Goal: Transaction & Acquisition: Purchase product/service

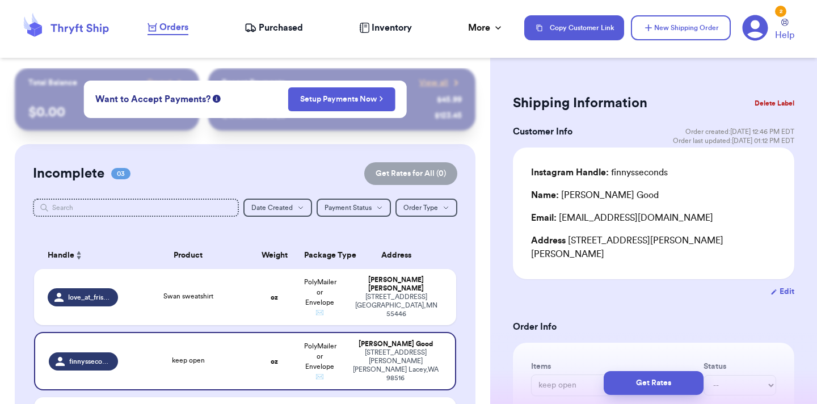
scroll to position [232, 0]
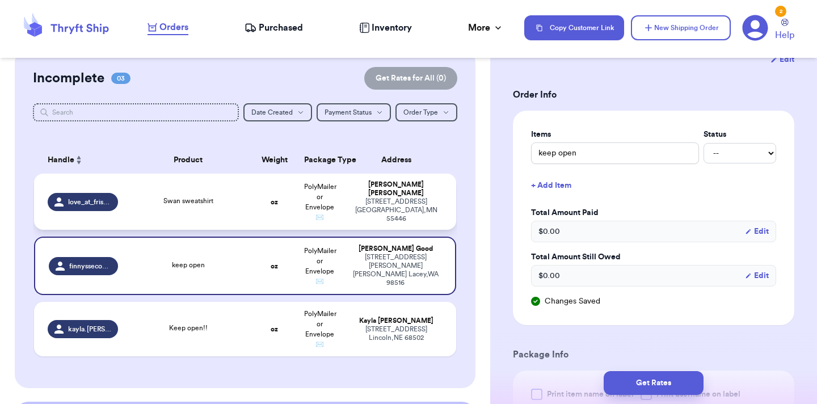
click at [265, 225] on td "oz" at bounding box center [274, 202] width 45 height 56
type input "Swan sweatshirt"
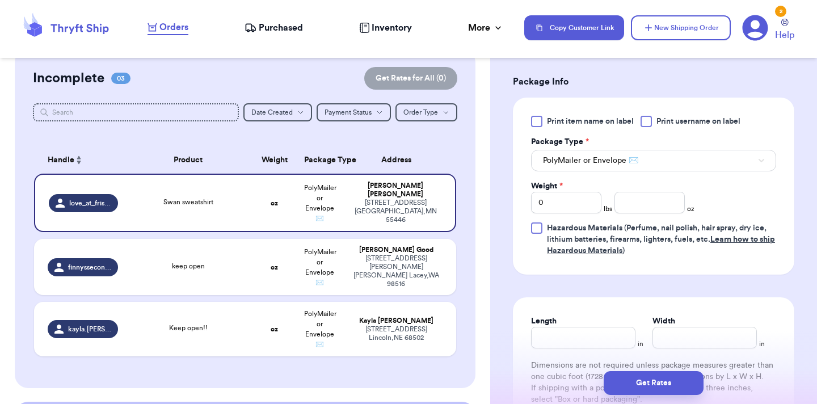
scroll to position [487, 0]
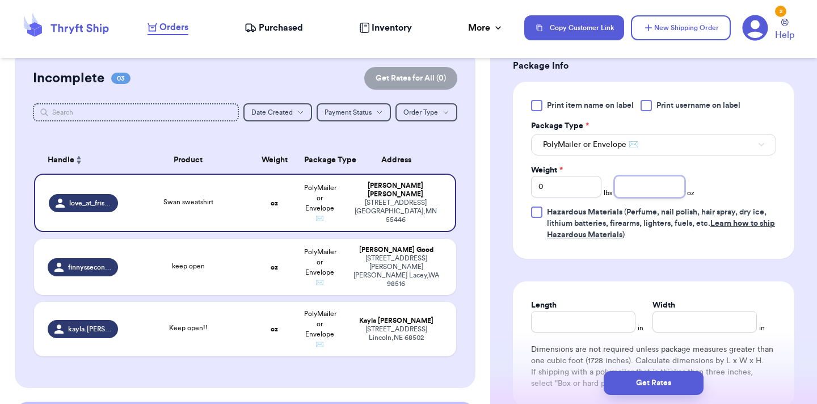
click at [648, 191] on input "number" at bounding box center [649, 187] width 70 height 22
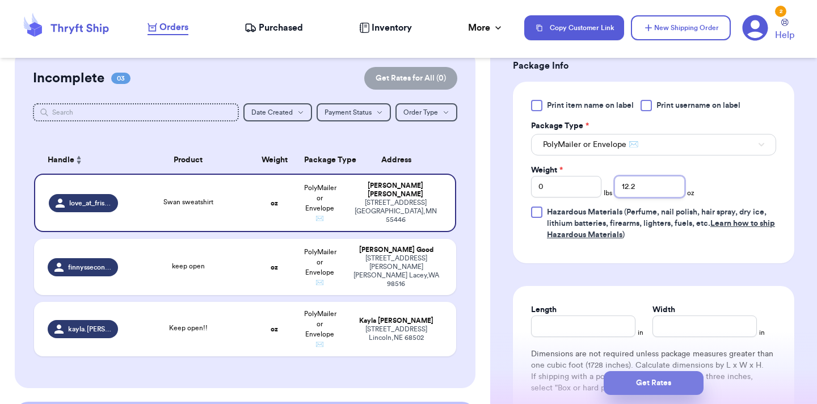
type input "12.2"
click at [673, 382] on button "Get Rates" at bounding box center [653, 383] width 100 height 24
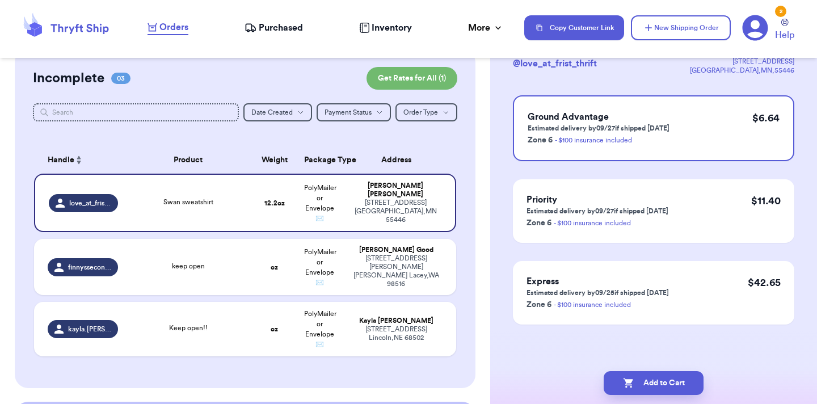
scroll to position [0, 0]
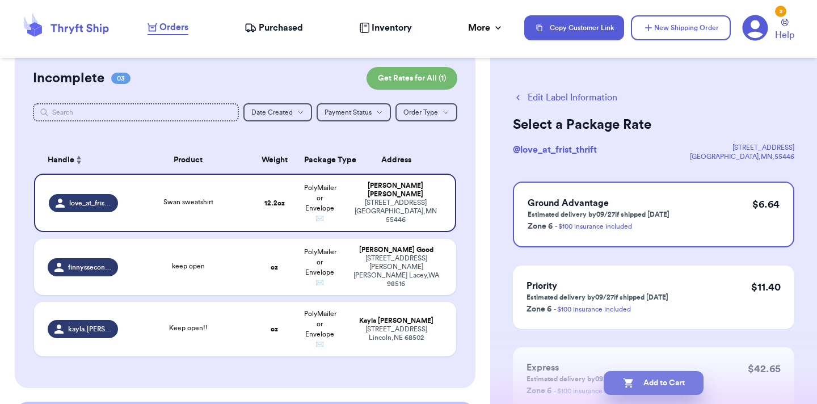
click at [661, 382] on button "Add to Cart" at bounding box center [653, 383] width 100 height 24
checkbox input "true"
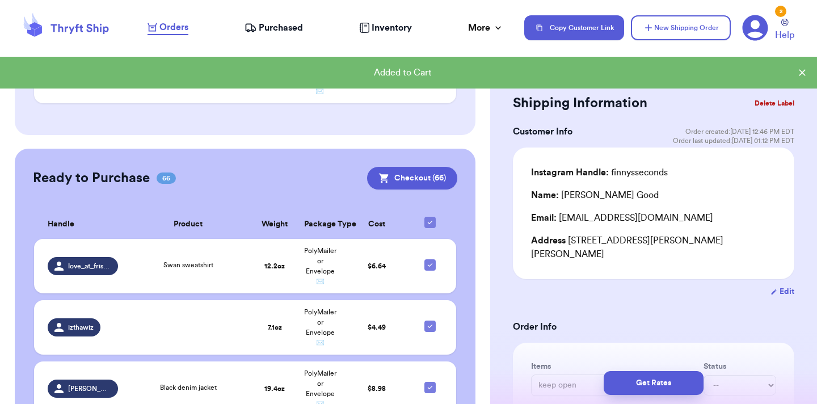
scroll to position [288, 0]
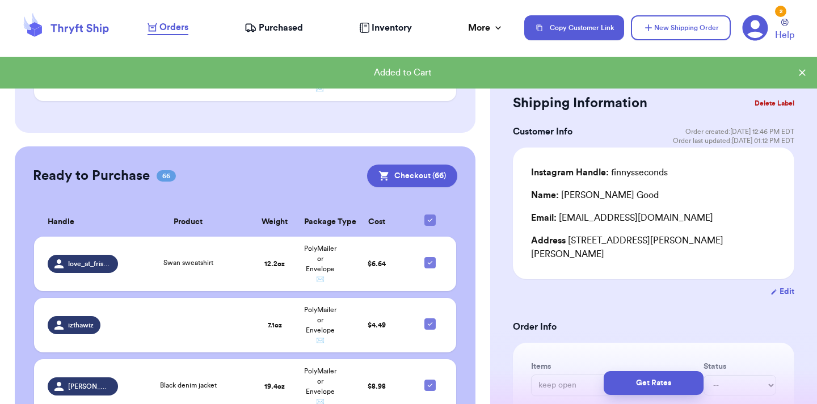
click at [434, 215] on div at bounding box center [429, 219] width 11 height 11
click at [430, 214] on input "checkbox" at bounding box center [429, 214] width 1 height 1
checkbox input "false"
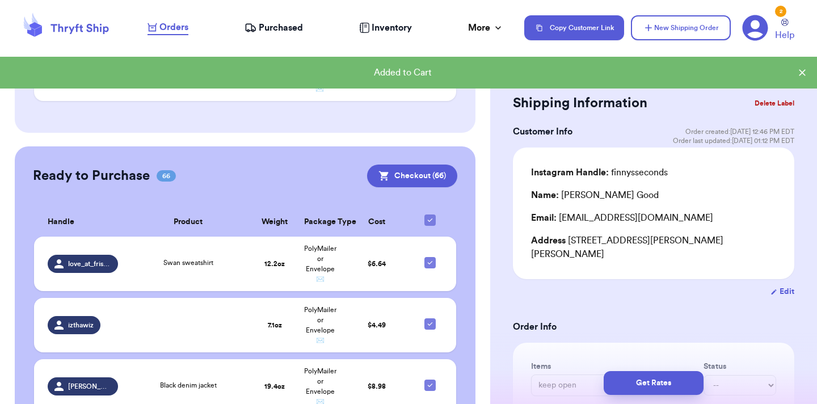
checkbox input "false"
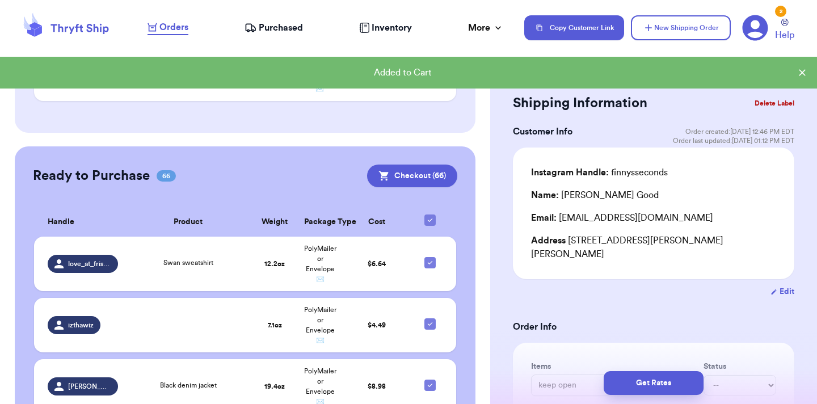
checkbox input "false"
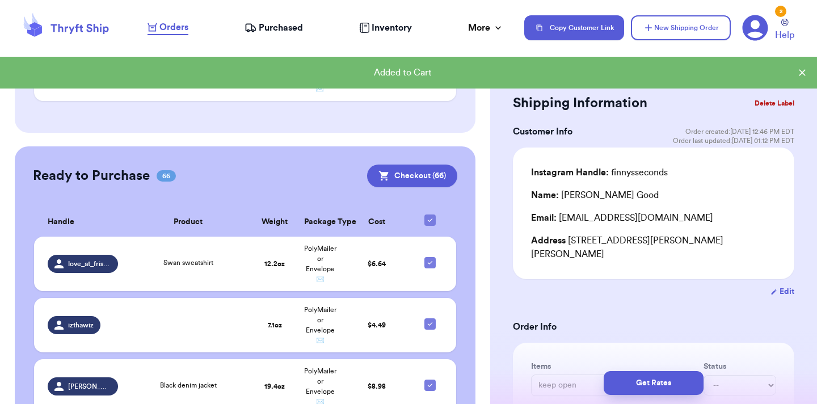
checkbox input "false"
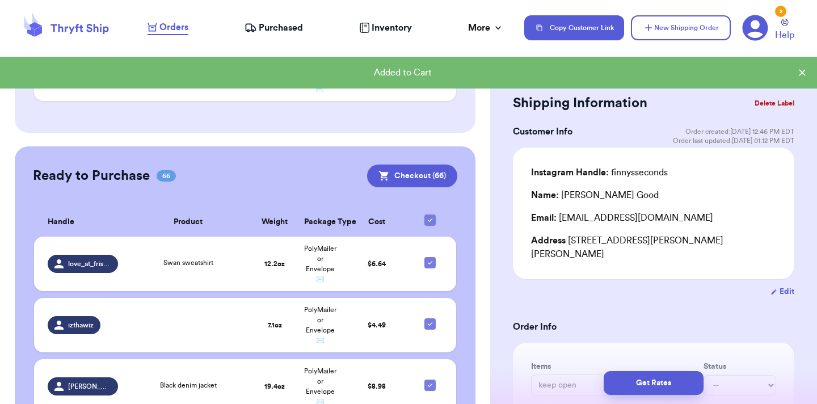
checkbox input "false"
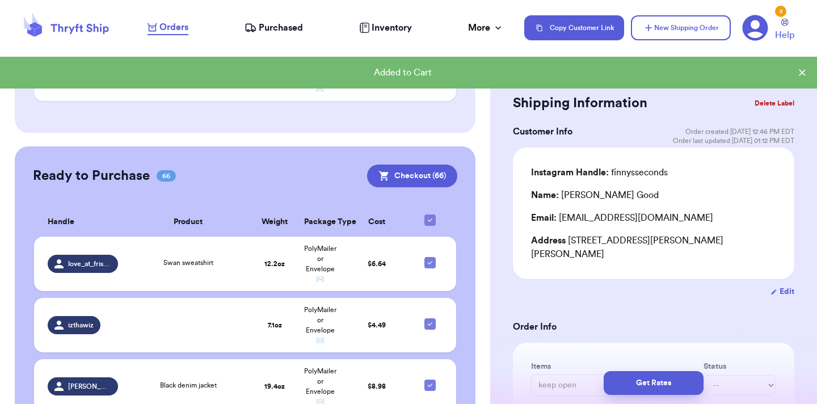
checkbox input "false"
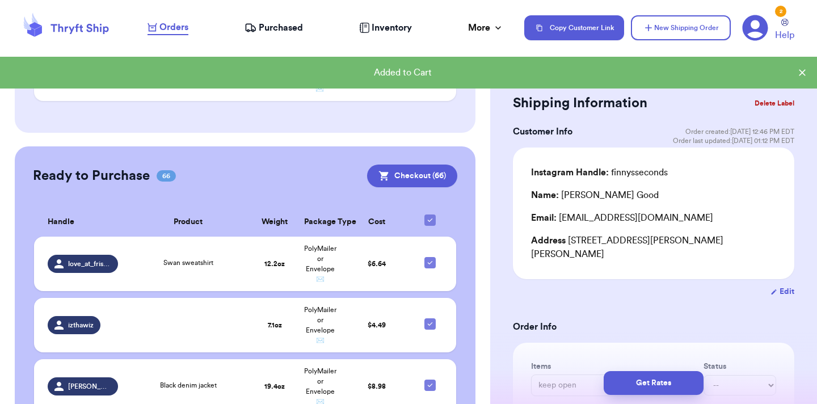
checkbox input "false"
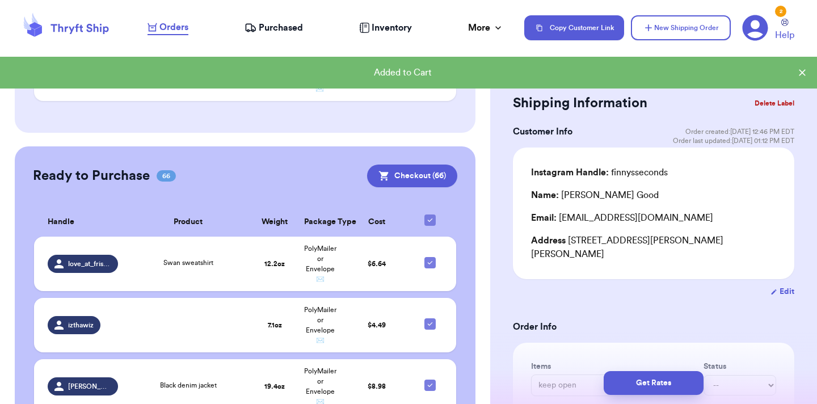
checkbox input "false"
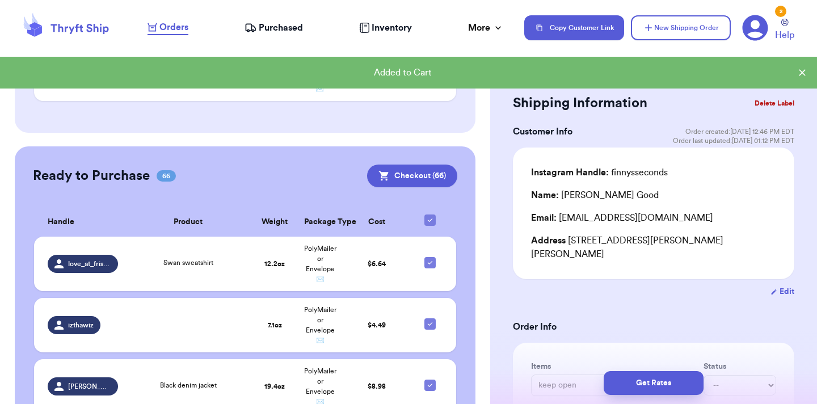
checkbox input "false"
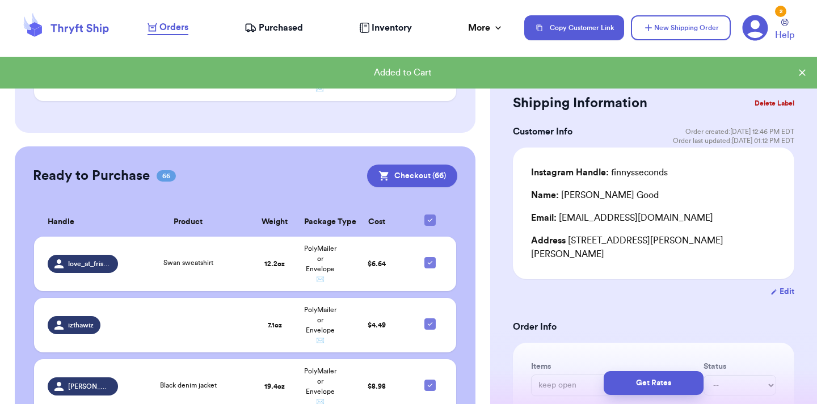
checkbox input "false"
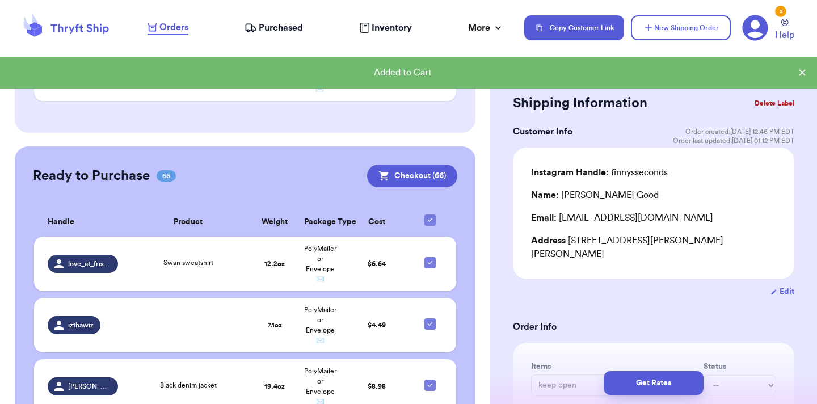
checkbox input "false"
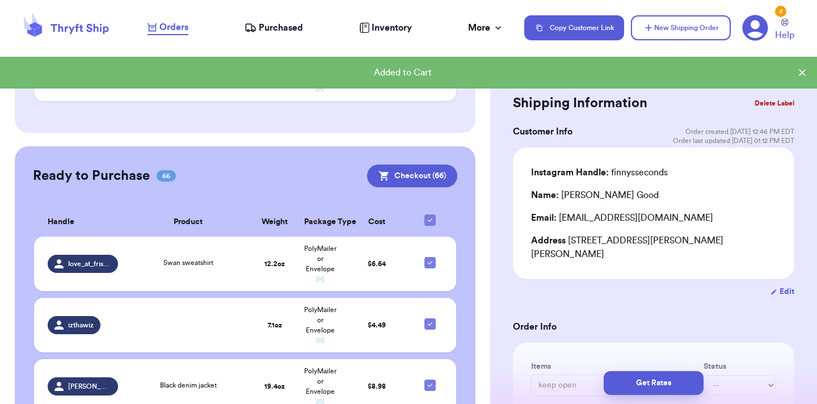
checkbox input "false"
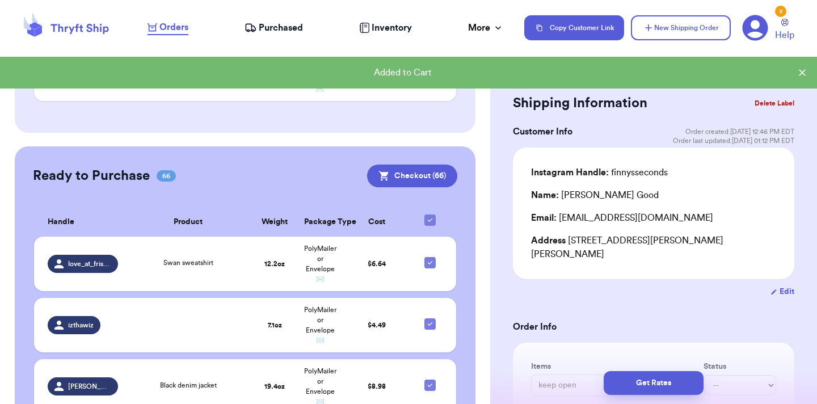
checkbox input "false"
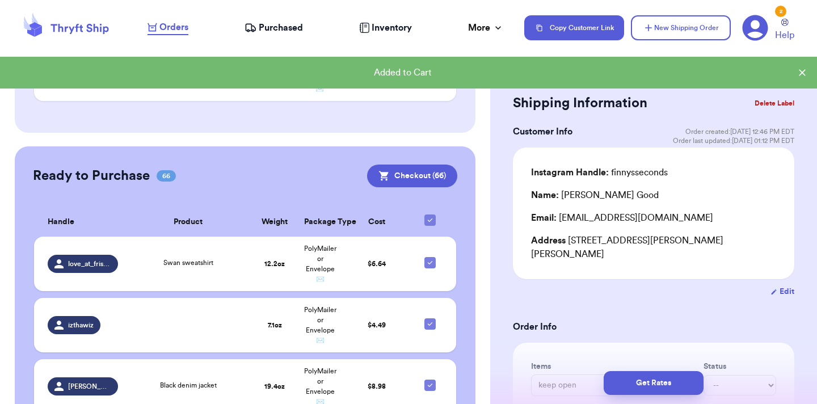
checkbox input "false"
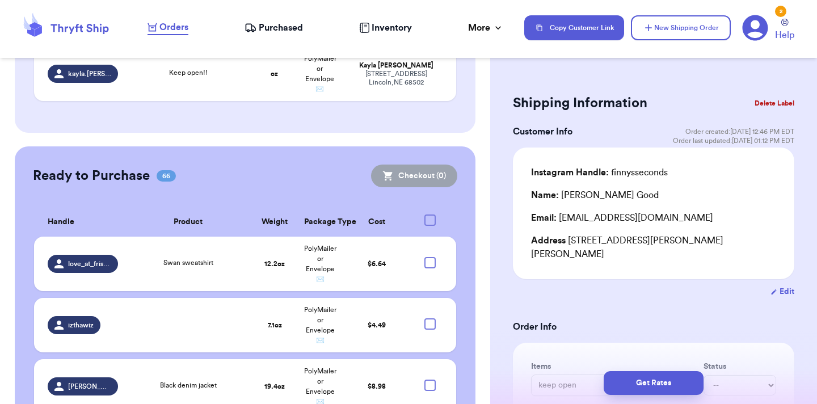
click at [434, 215] on div at bounding box center [429, 219] width 11 height 11
click at [430, 214] on input "checkbox" at bounding box center [429, 214] width 1 height 1
checkbox input "true"
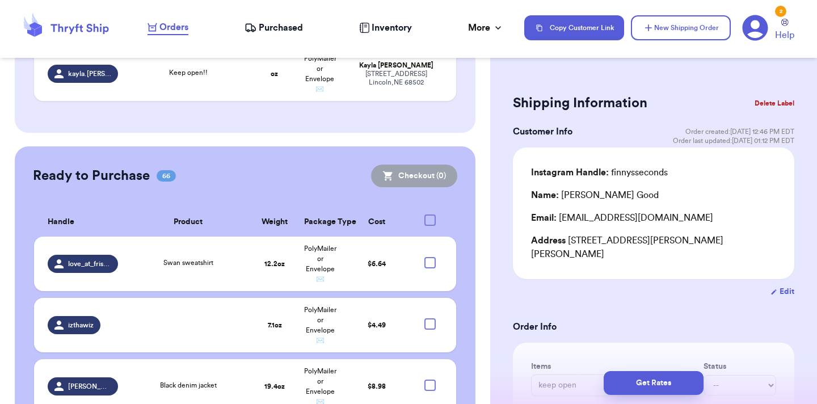
checkbox input "true"
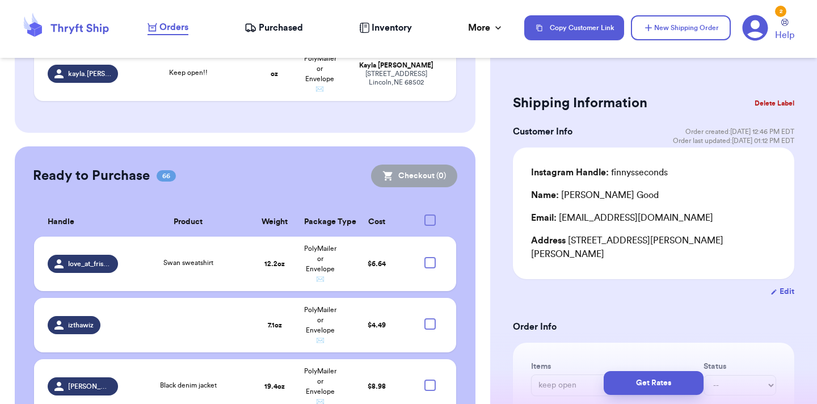
checkbox input "true"
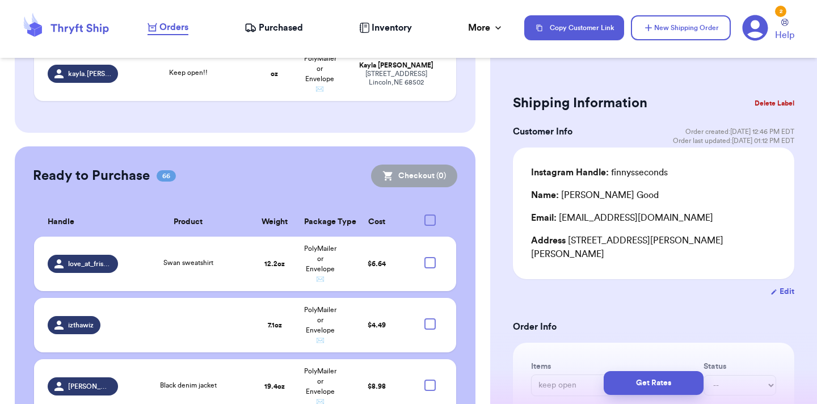
checkbox input "true"
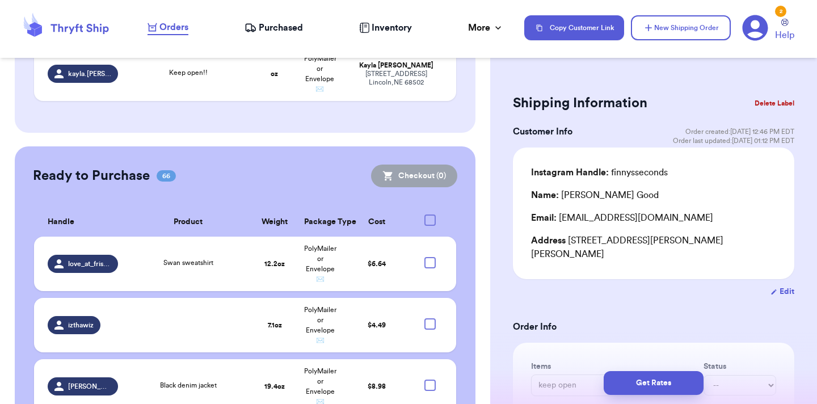
checkbox input "true"
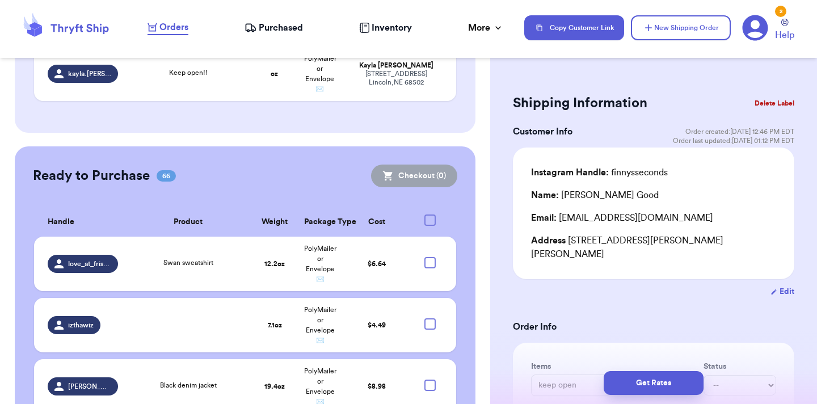
checkbox input "true"
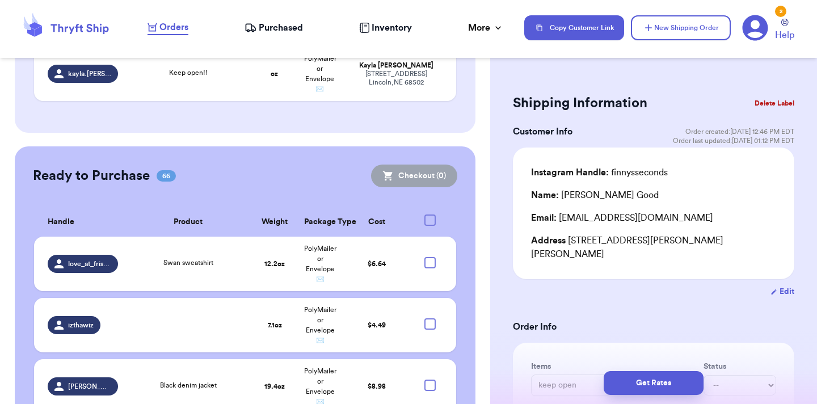
checkbox input "true"
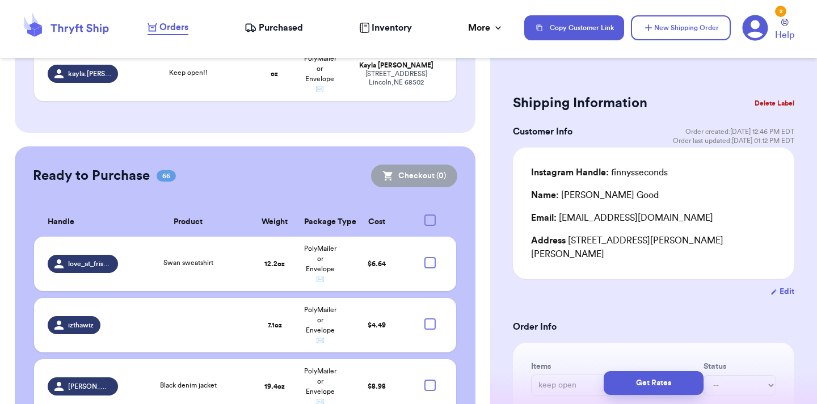
checkbox input "true"
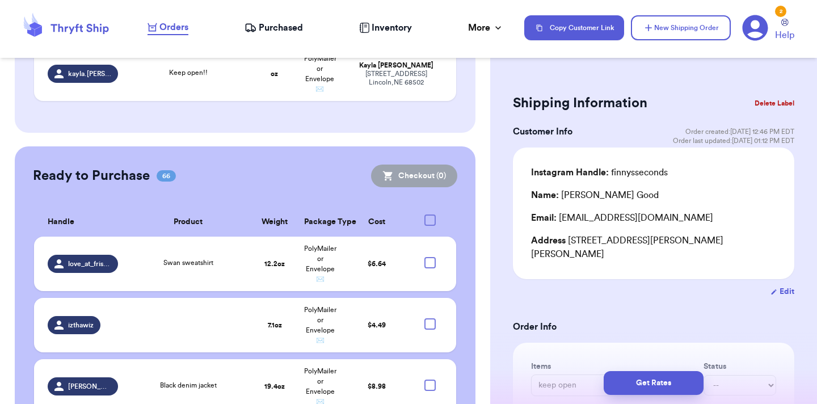
checkbox input "true"
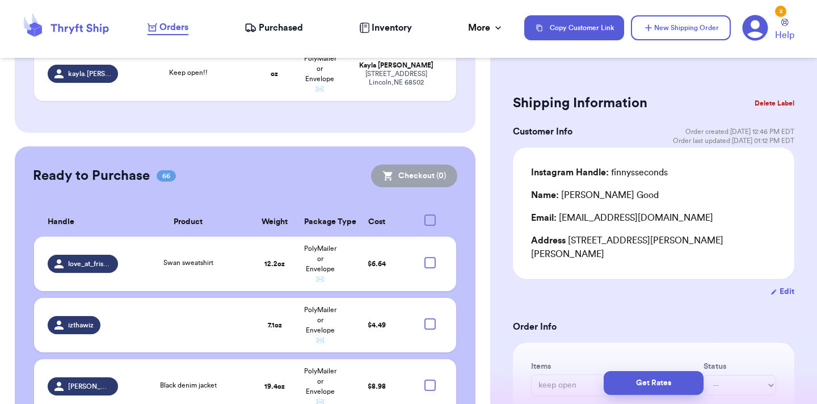
checkbox input "true"
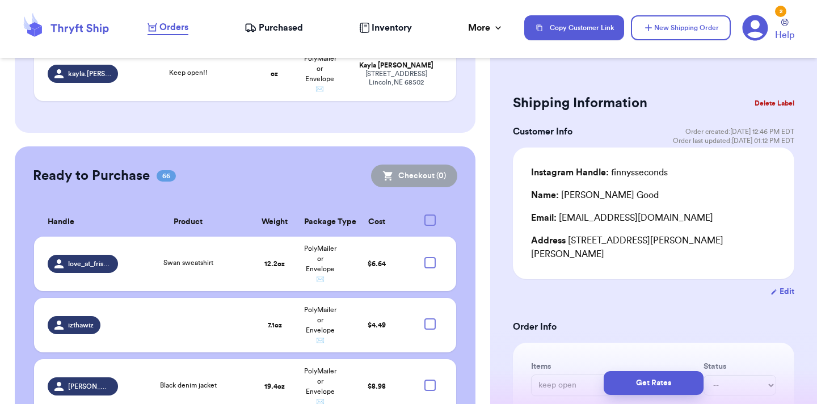
checkbox input "true"
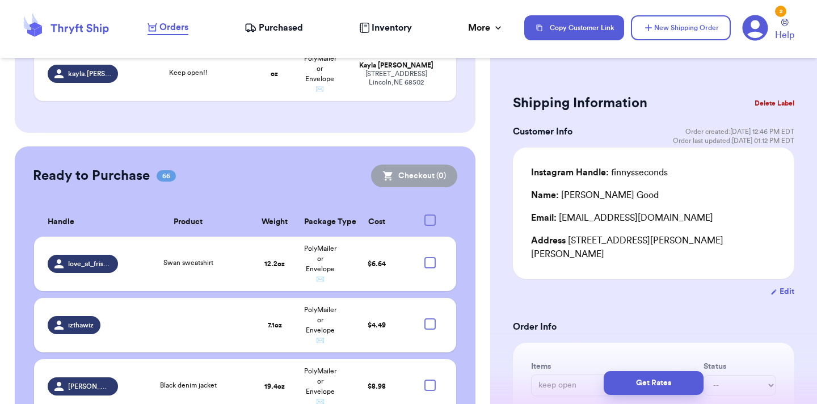
checkbox input "true"
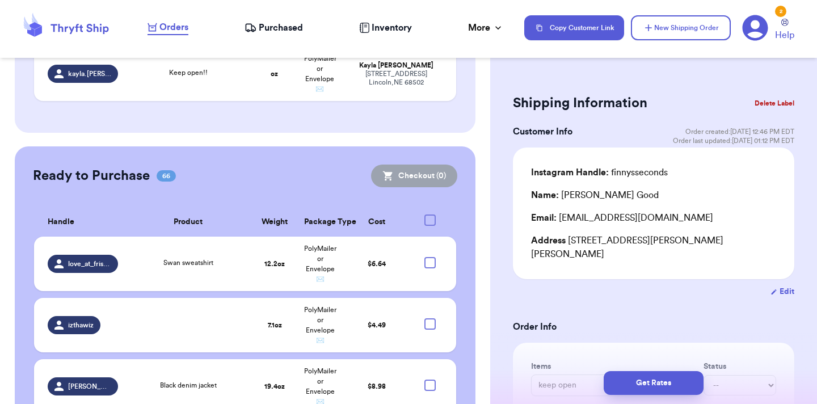
checkbox input "true"
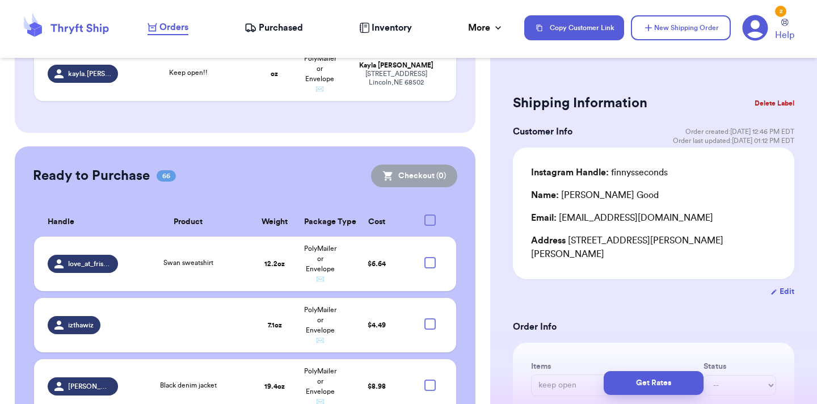
checkbox input "true"
click at [430, 260] on icon at bounding box center [429, 262] width 9 height 9
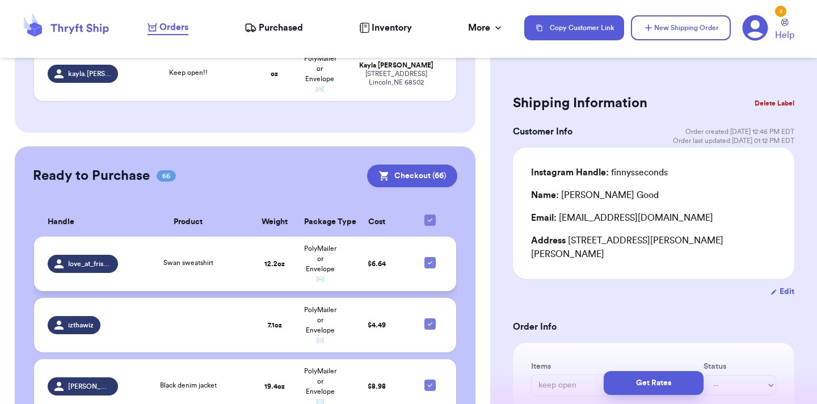
click at [430, 257] on input "checkbox" at bounding box center [429, 256] width 1 height 1
checkbox input "false"
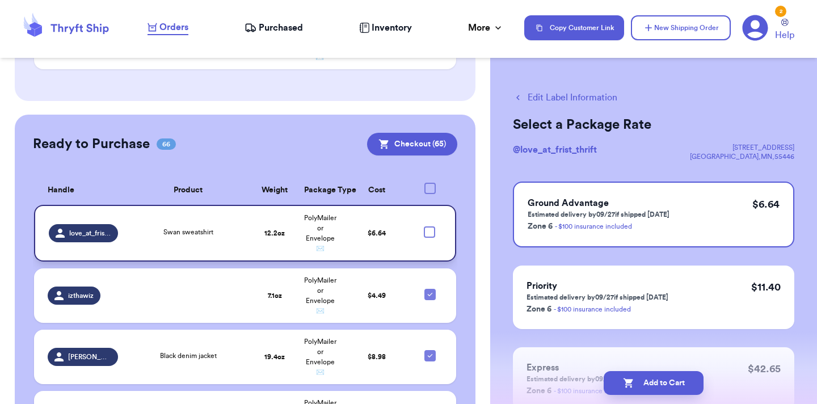
scroll to position [714, 0]
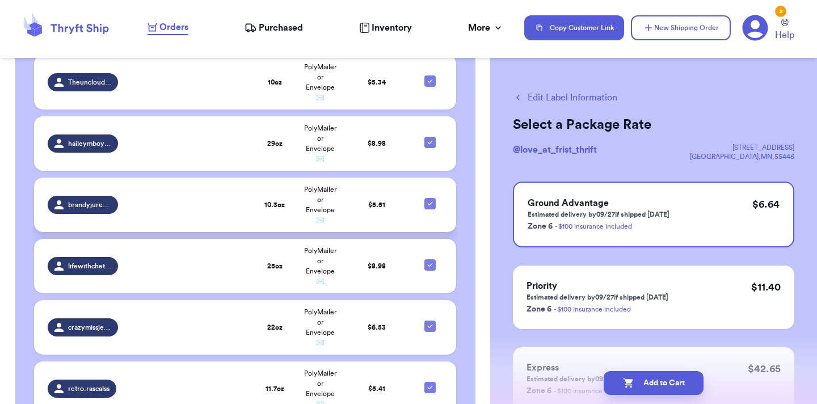
click at [430, 201] on icon at bounding box center [429, 203] width 9 height 9
click at [430, 198] on input "checkbox" at bounding box center [429, 197] width 1 height 1
checkbox input "false"
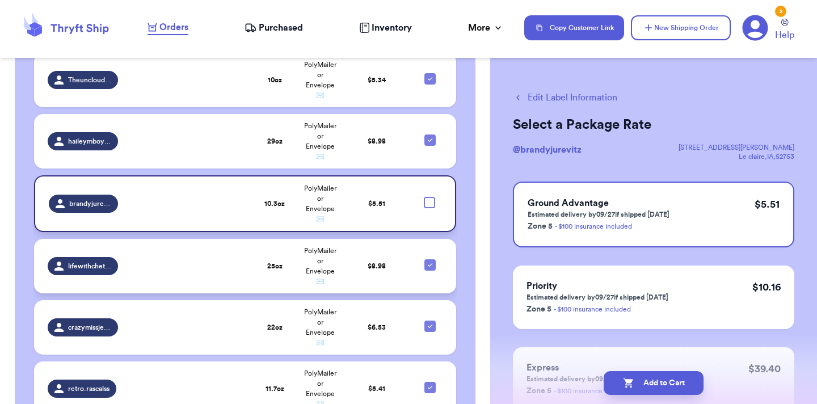
click at [431, 261] on icon at bounding box center [429, 264] width 9 height 9
click at [430, 259] on input "checkbox" at bounding box center [429, 259] width 1 height 1
checkbox input "false"
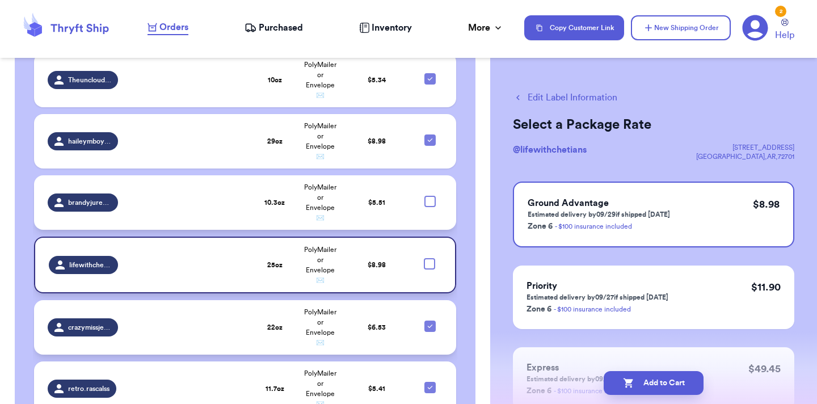
scroll to position [713, 0]
click at [432, 324] on icon at bounding box center [429, 326] width 9 height 9
click at [430, 321] on input "checkbox" at bounding box center [429, 320] width 1 height 1
checkbox input "false"
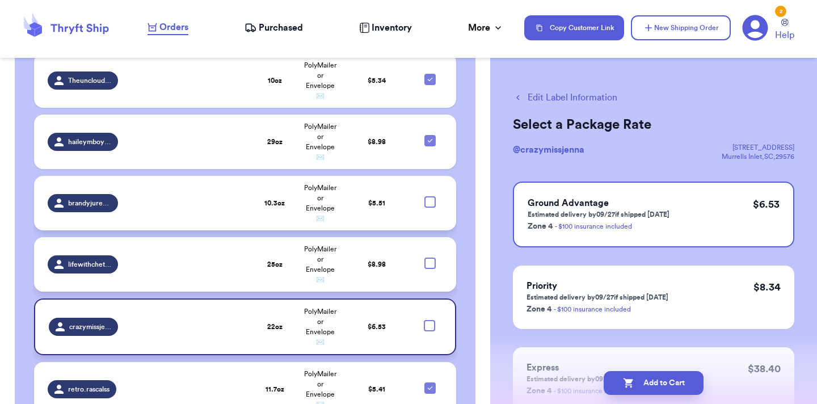
scroll to position [1326, 0]
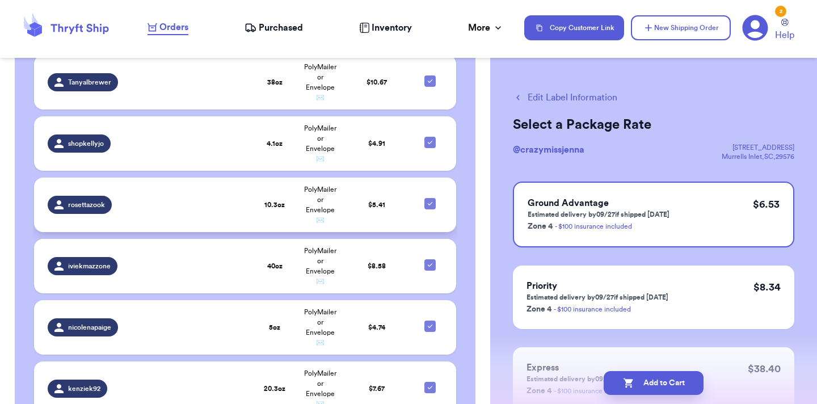
click at [428, 202] on icon at bounding box center [430, 203] width 5 height 3
click at [429, 198] on input "checkbox" at bounding box center [429, 197] width 1 height 1
checkbox input "false"
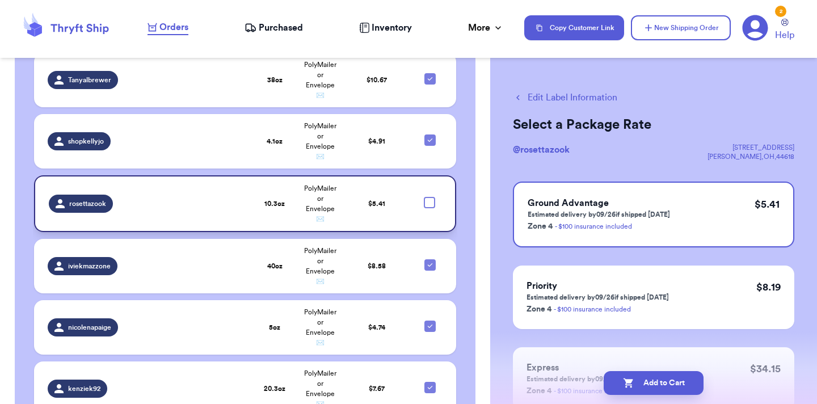
scroll to position [1755, 0]
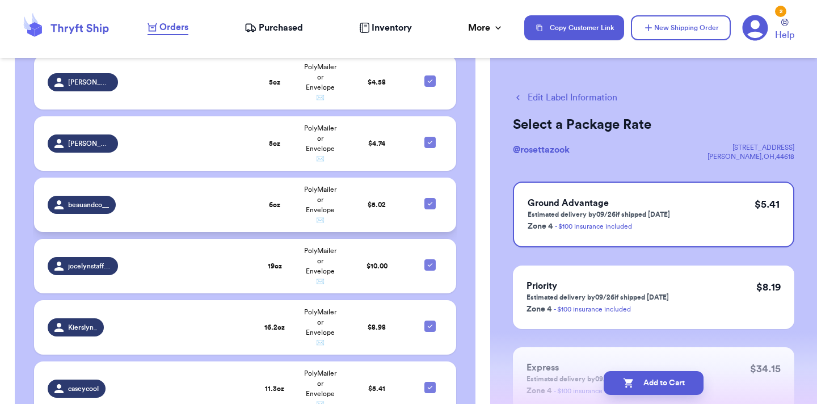
click at [433, 199] on icon at bounding box center [429, 203] width 9 height 9
click at [430, 198] on input "checkbox" at bounding box center [429, 197] width 1 height 1
checkbox input "false"
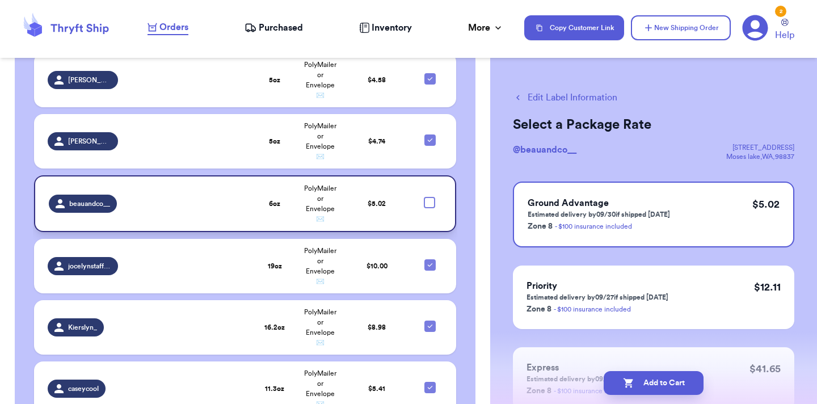
scroll to position [2061, 0]
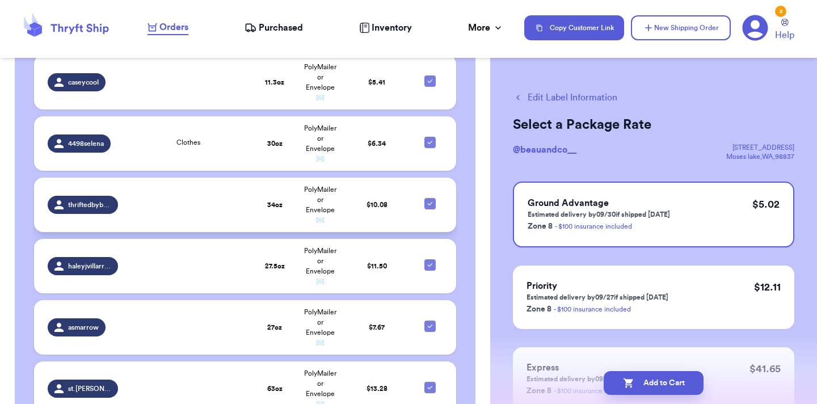
click at [434, 199] on icon at bounding box center [429, 203] width 9 height 9
click at [430, 198] on input "checkbox" at bounding box center [429, 197] width 1 height 1
checkbox input "false"
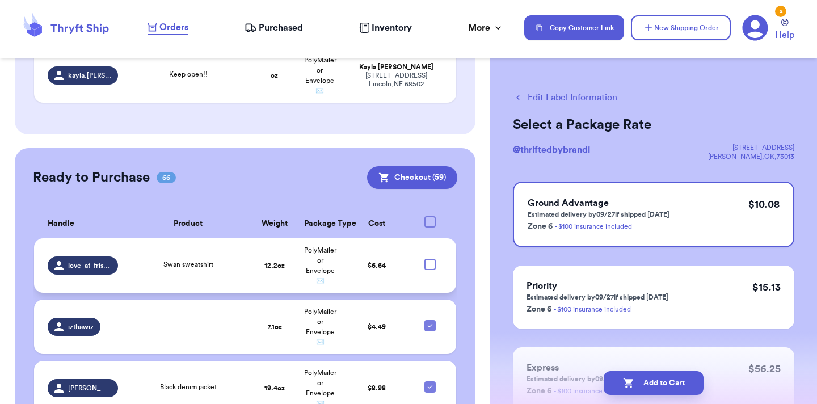
scroll to position [274, 0]
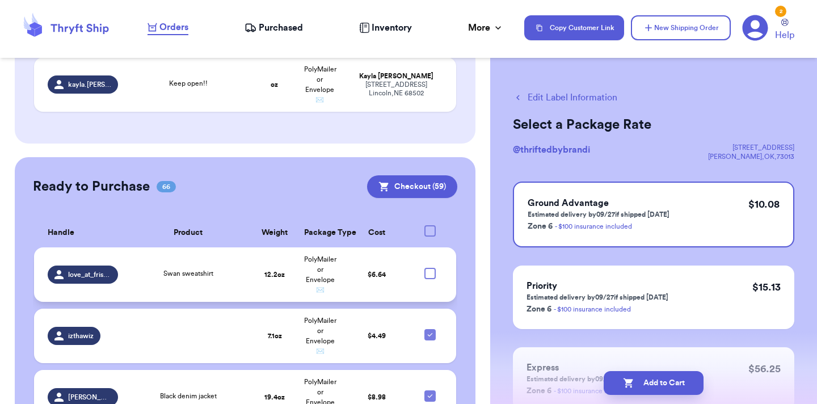
click at [433, 269] on div at bounding box center [429, 273] width 11 height 11
click at [430, 268] on input "checkbox" at bounding box center [429, 267] width 1 height 1
checkbox input "true"
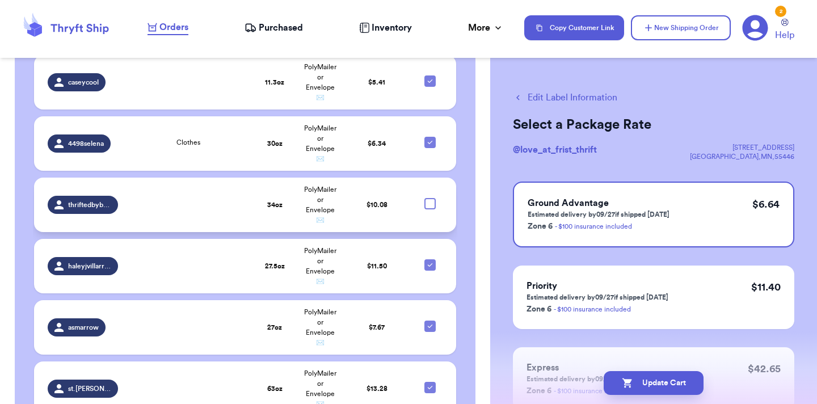
scroll to position [2980, 0]
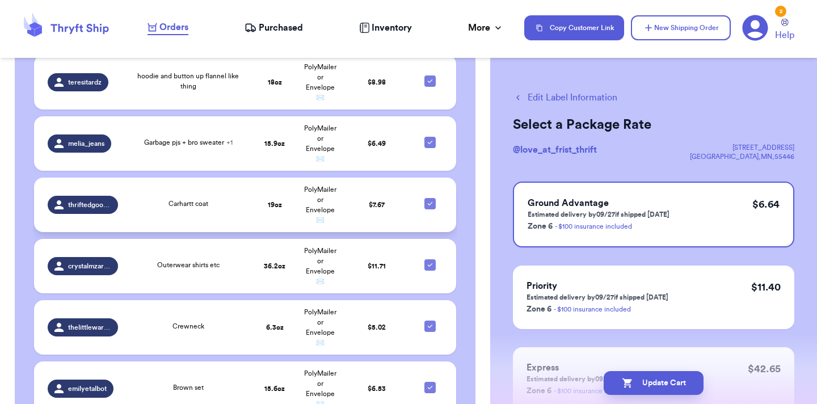
click at [430, 201] on icon at bounding box center [429, 203] width 9 height 9
click at [430, 198] on input "checkbox" at bounding box center [429, 197] width 1 height 1
checkbox input "false"
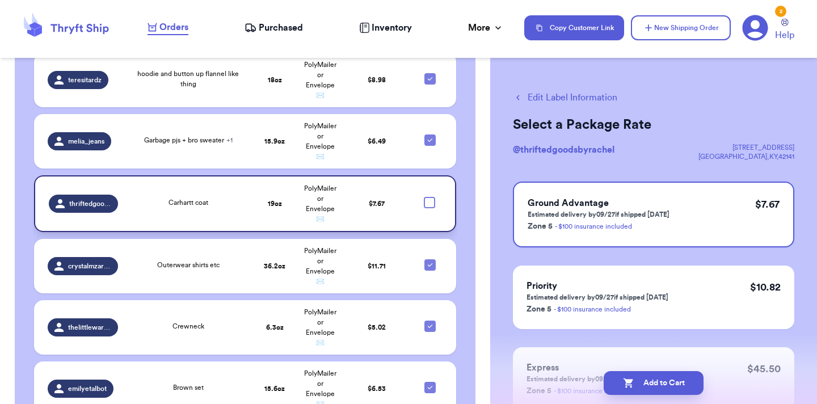
scroll to position [2181, 0]
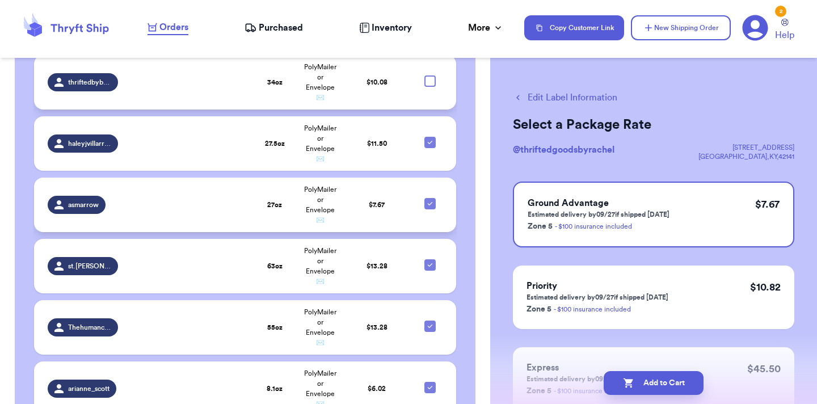
click at [427, 199] on icon at bounding box center [429, 203] width 9 height 9
click at [429, 197] on input "checkbox" at bounding box center [429, 197] width 1 height 1
checkbox input "false"
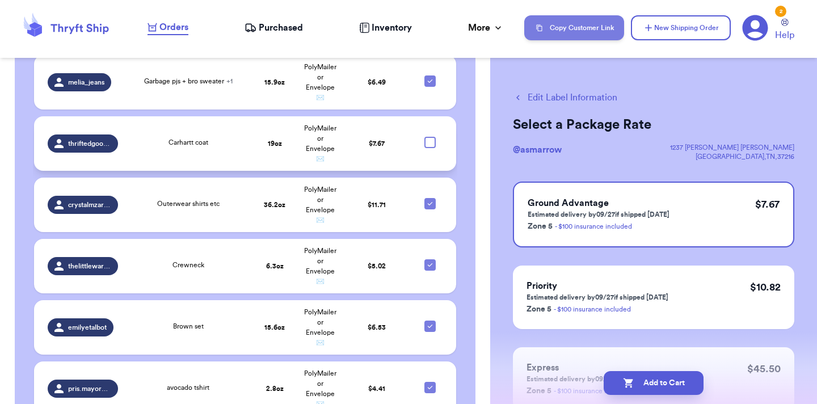
scroll to position [2306, 0]
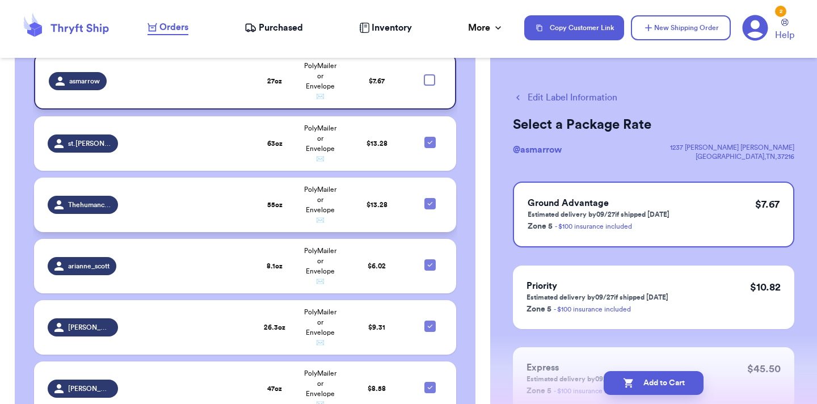
click at [436, 201] on td at bounding box center [433, 204] width 45 height 54
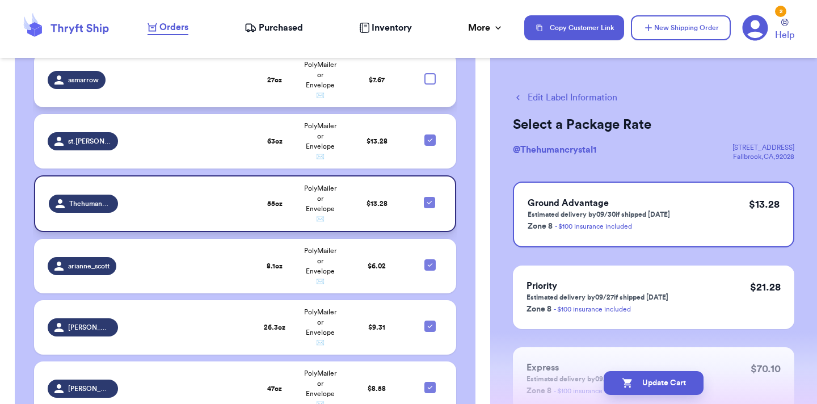
click at [428, 201] on icon at bounding box center [429, 202] width 5 height 3
click at [429, 197] on input "checkbox" at bounding box center [429, 196] width 1 height 1
checkbox input "false"
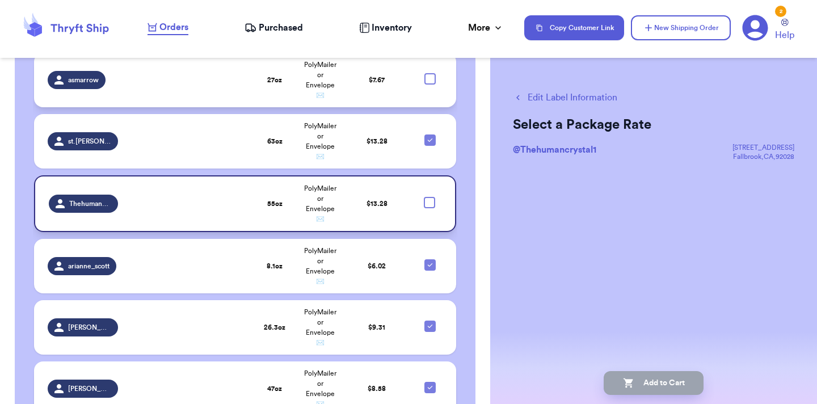
click at [430, 387] on icon at bounding box center [429, 387] width 9 height 9
click at [430, 382] on input "checkbox" at bounding box center [429, 381] width 1 height 1
checkbox input "false"
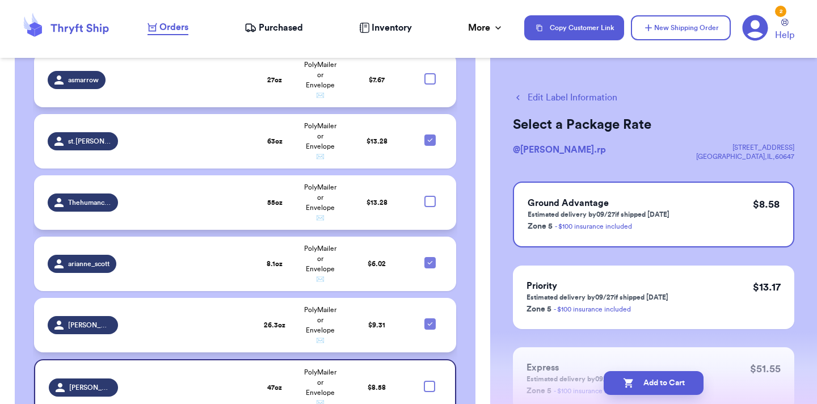
scroll to position [2551, 0]
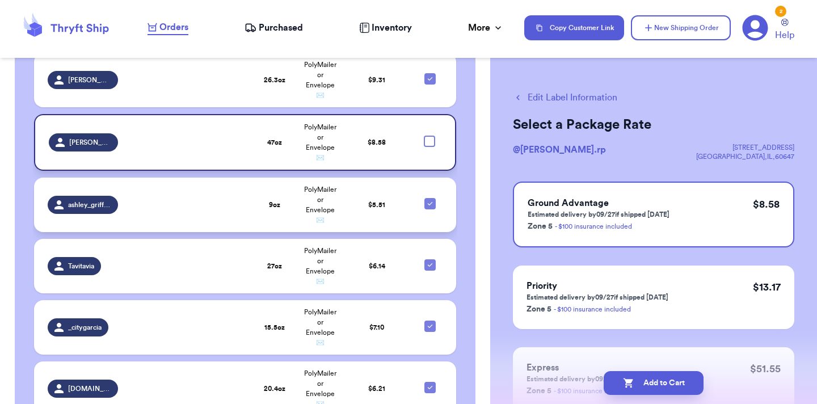
click at [428, 202] on icon at bounding box center [430, 203] width 5 height 3
click at [429, 198] on input "checkbox" at bounding box center [429, 197] width 1 height 1
checkbox input "false"
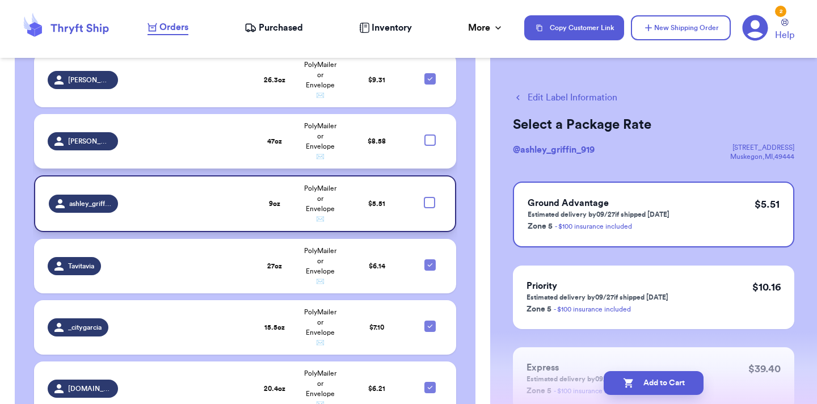
scroll to position [3225, 0]
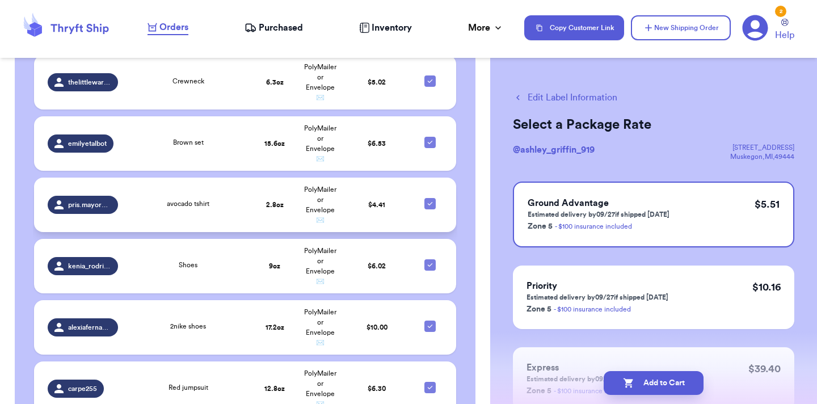
click at [432, 200] on icon at bounding box center [429, 203] width 9 height 9
click at [430, 198] on input "checkbox" at bounding box center [429, 197] width 1 height 1
checkbox input "false"
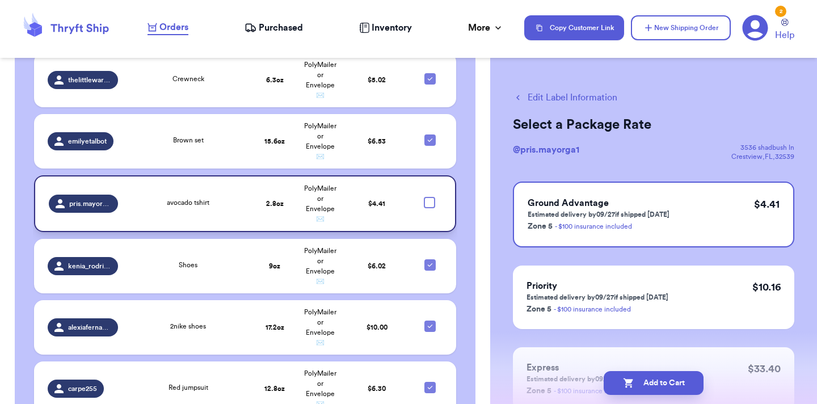
scroll to position [3470, 0]
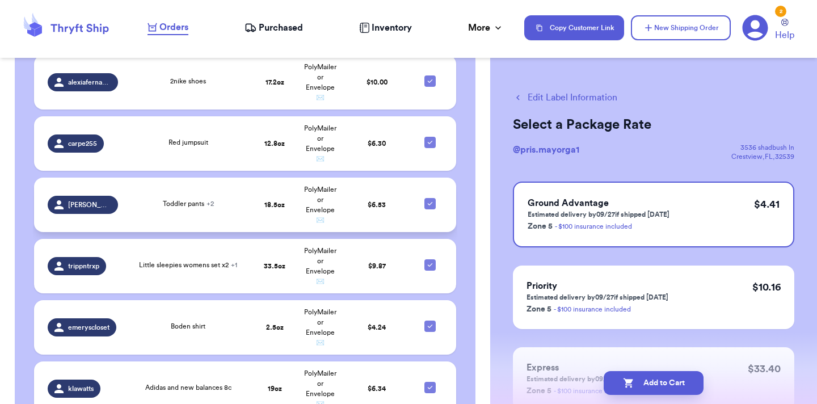
click at [429, 202] on icon at bounding box center [430, 203] width 5 height 3
click at [429, 198] on input "checkbox" at bounding box center [429, 197] width 1 height 1
checkbox input "false"
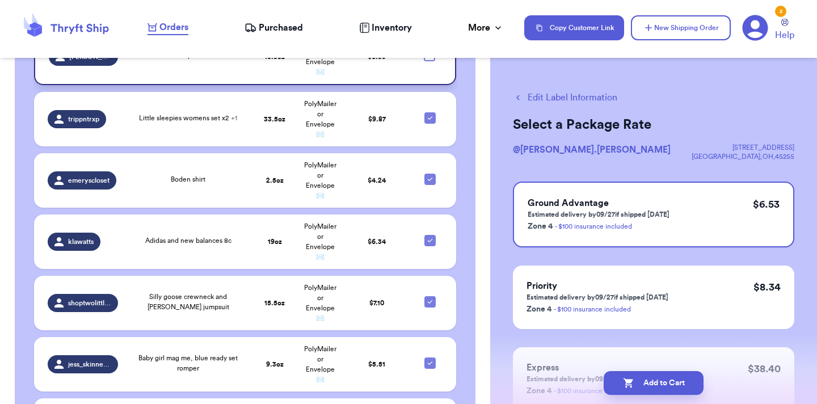
scroll to position [3616, 0]
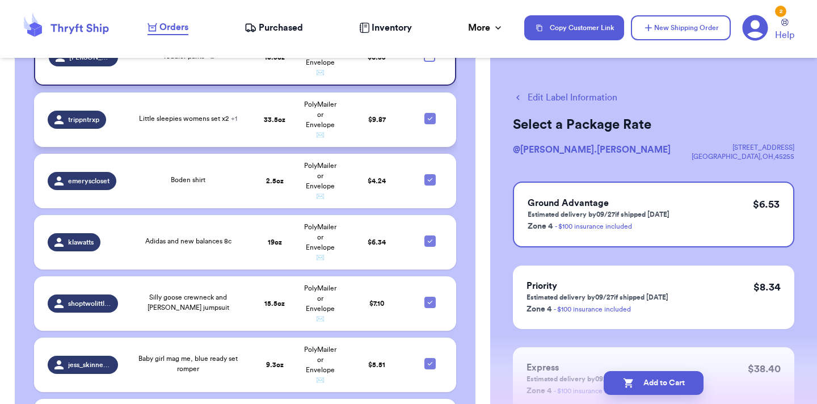
click at [427, 120] on div at bounding box center [429, 118] width 11 height 11
click at [429, 113] on input "checkbox" at bounding box center [429, 112] width 1 height 1
checkbox input "false"
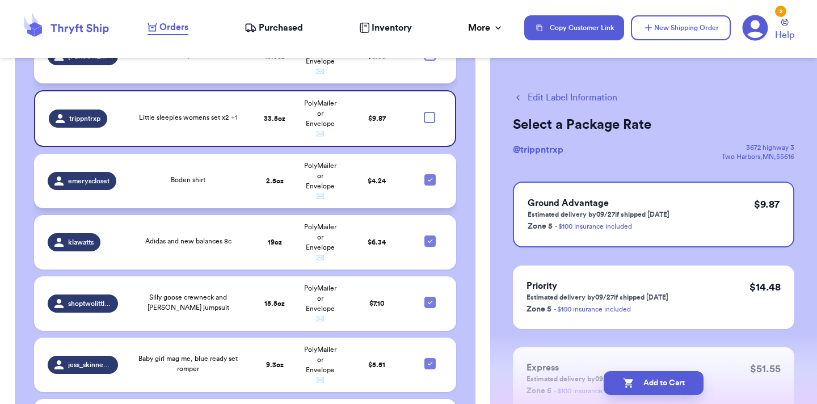
click at [429, 175] on icon at bounding box center [429, 179] width 9 height 9
click at [429, 174] on input "checkbox" at bounding box center [429, 174] width 1 height 1
checkbox input "false"
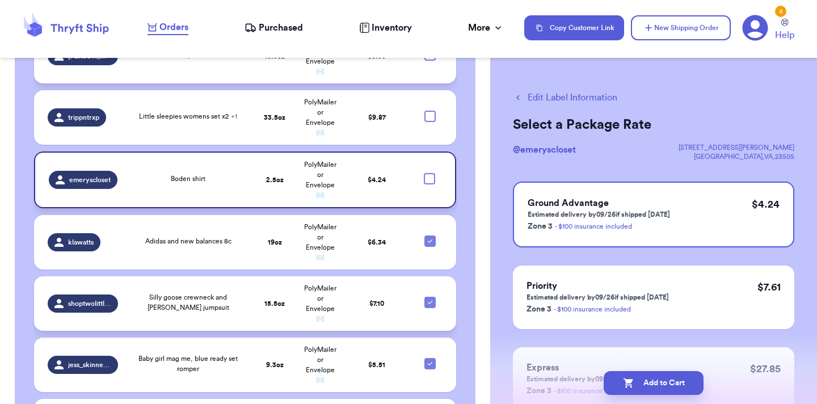
click at [432, 301] on icon at bounding box center [429, 302] width 9 height 9
click at [430, 297] on input "checkbox" at bounding box center [429, 296] width 1 height 1
checkbox input "false"
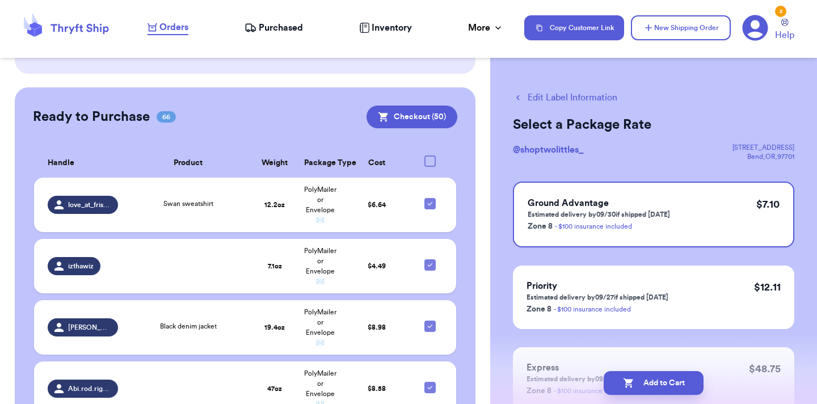
scroll to position [4021, 0]
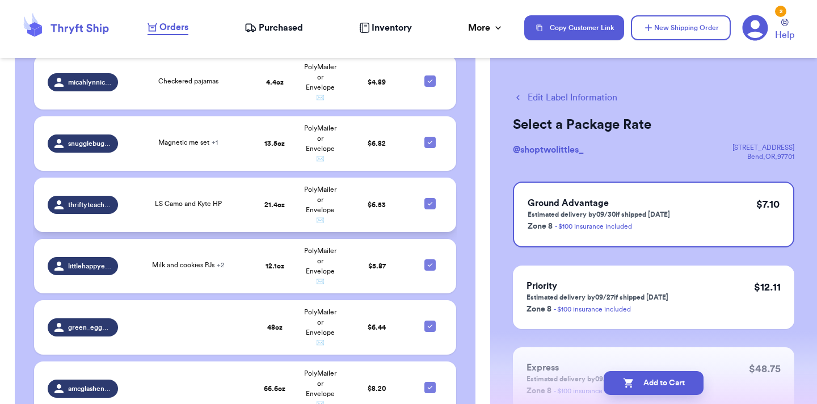
click at [430, 202] on icon at bounding box center [430, 203] width 5 height 3
click at [430, 198] on input "checkbox" at bounding box center [429, 197] width 1 height 1
checkbox input "false"
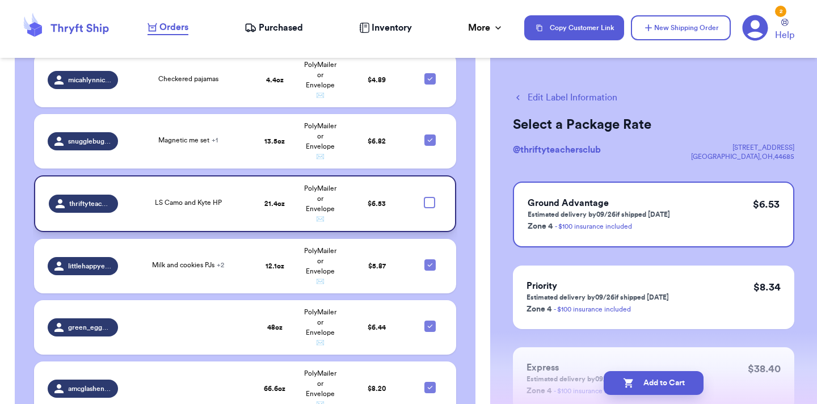
scroll to position [4198, 0]
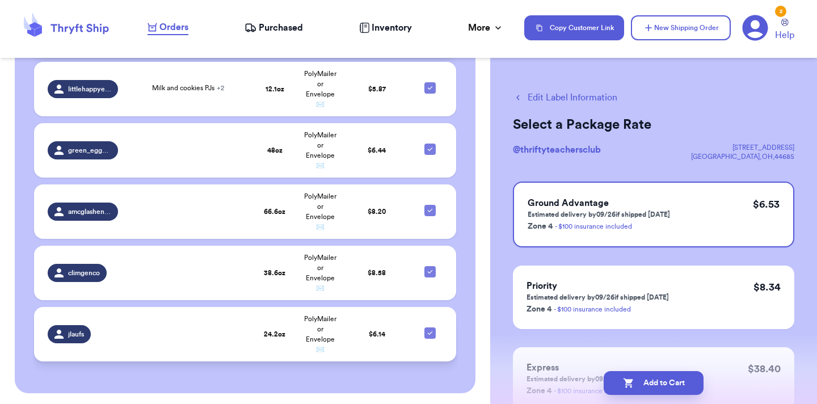
click at [427, 329] on icon at bounding box center [429, 332] width 9 height 9
click at [429, 327] on input "checkbox" at bounding box center [429, 327] width 1 height 1
checkbox input "false"
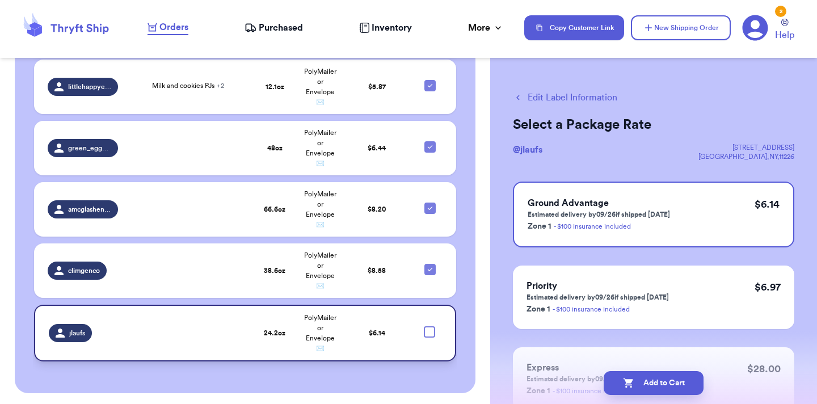
scroll to position [2549, 0]
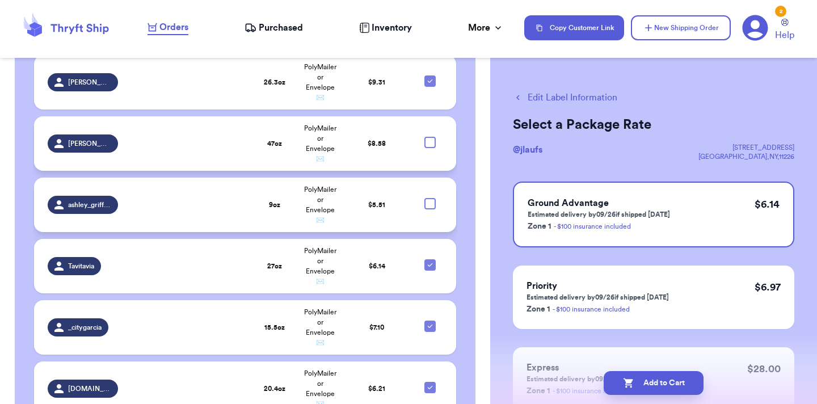
click at [432, 200] on div at bounding box center [429, 203] width 11 height 11
click at [430, 198] on input "checkbox" at bounding box center [429, 197] width 1 height 1
checkbox input "true"
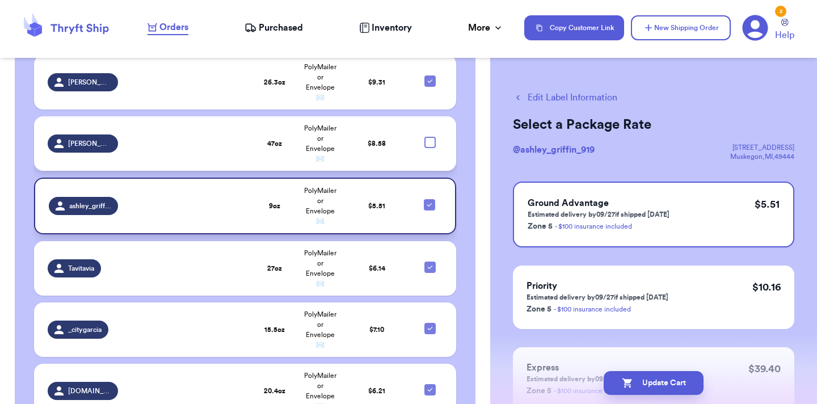
scroll to position [3225, 0]
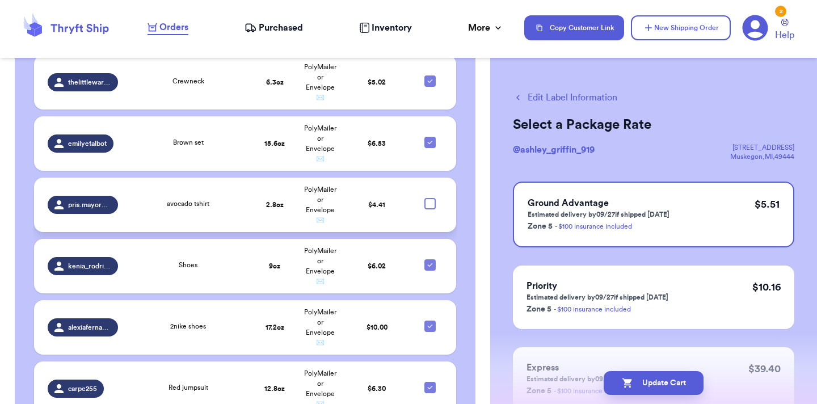
click at [434, 200] on div at bounding box center [429, 203] width 11 height 11
click at [430, 198] on input "checkbox" at bounding box center [429, 197] width 1 height 1
checkbox input "true"
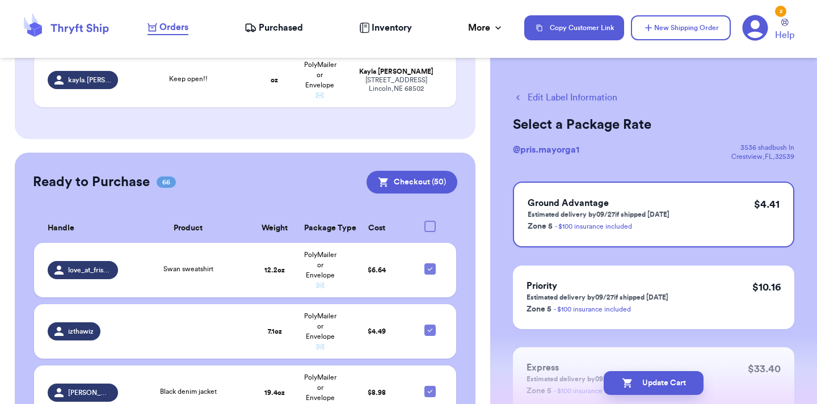
scroll to position [278, 0]
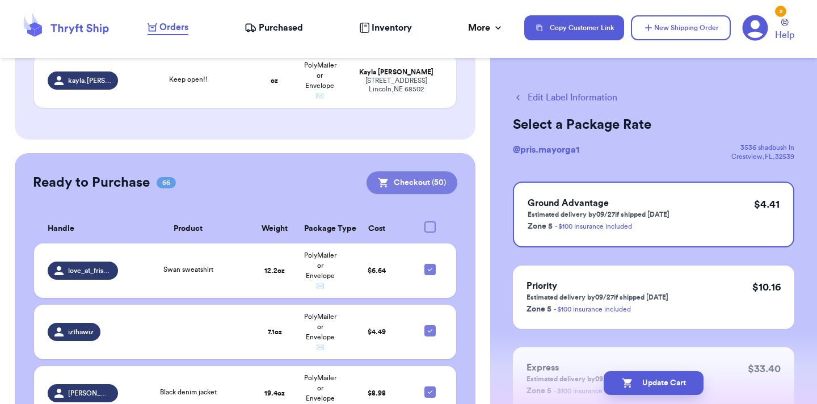
click at [399, 179] on button "Checkout ( 50 )" at bounding box center [411, 182] width 91 height 23
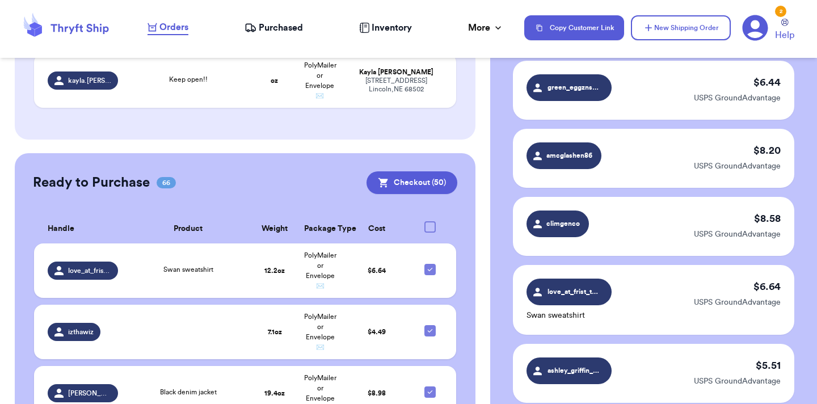
scroll to position [3654, 0]
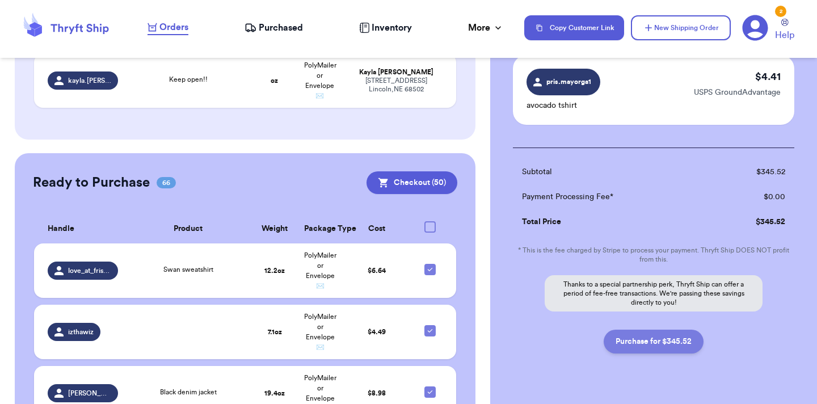
click at [649, 329] on button "Purchase for $345.52" at bounding box center [653, 341] width 100 height 24
checkbox input "false"
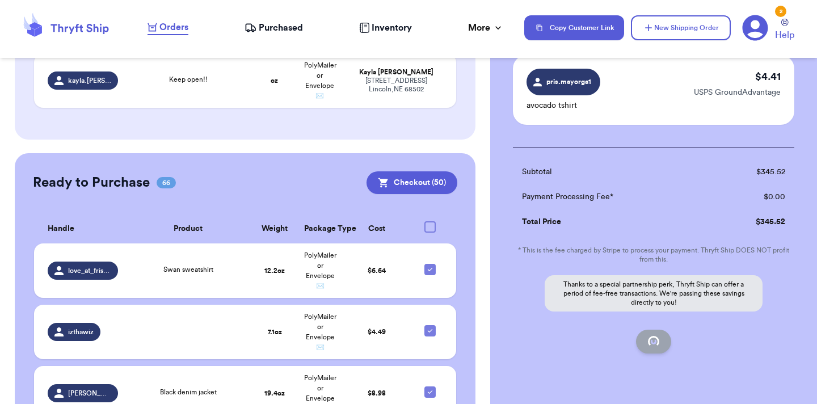
checkbox input "false"
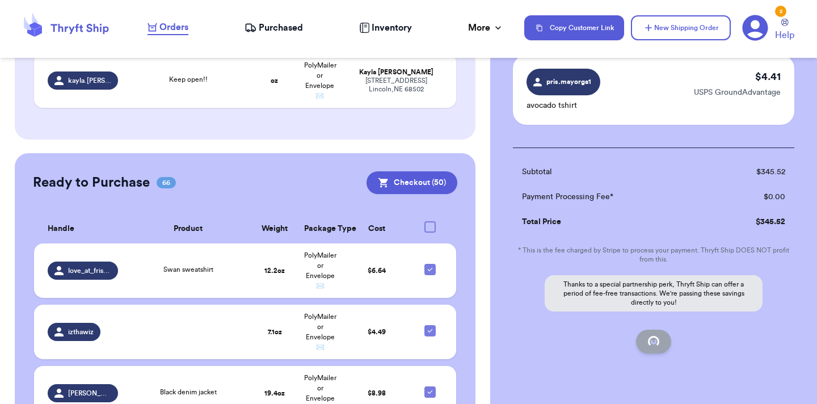
checkbox input "false"
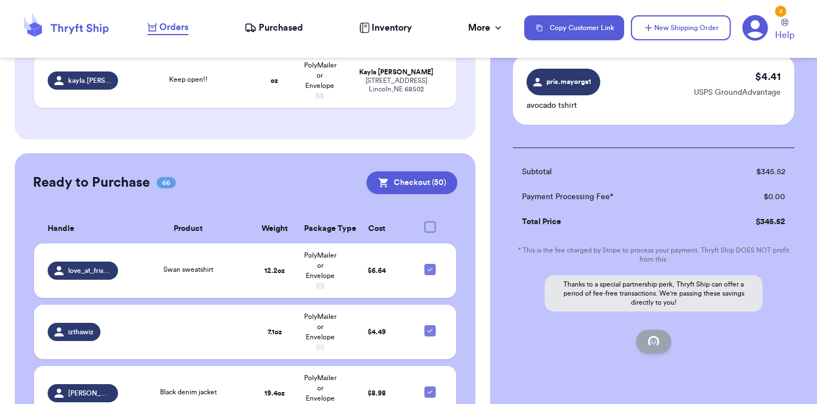
checkbox input "false"
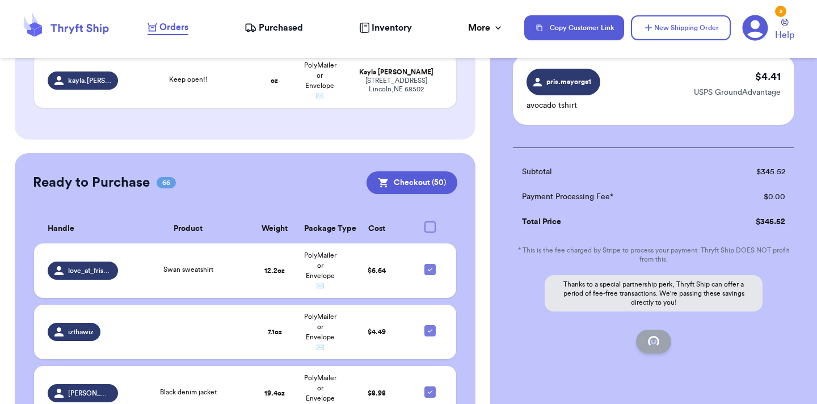
checkbox input "false"
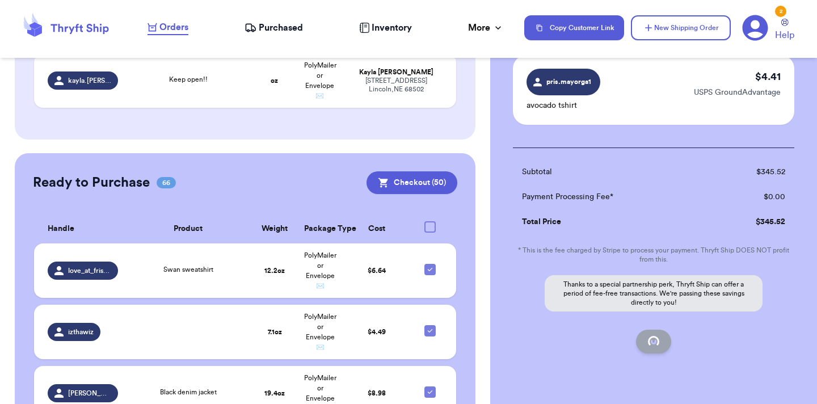
checkbox input "false"
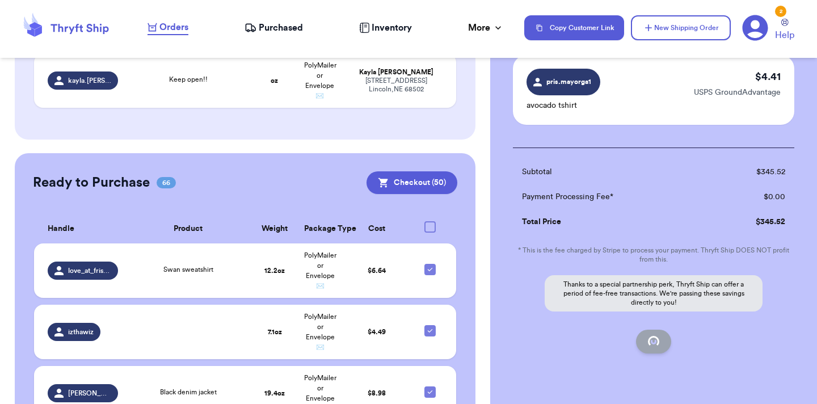
checkbox input "false"
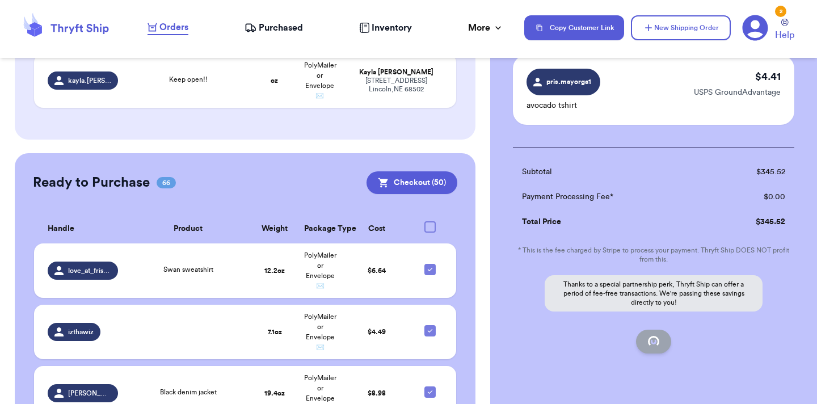
checkbox input "false"
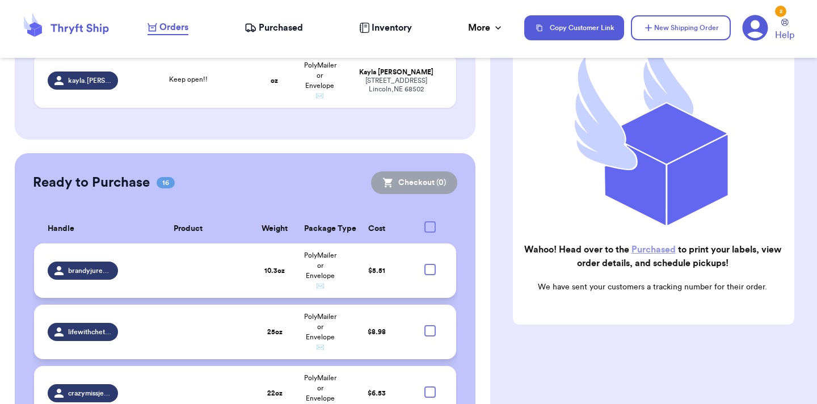
click at [645, 251] on link "Purchased" at bounding box center [653, 249] width 44 height 9
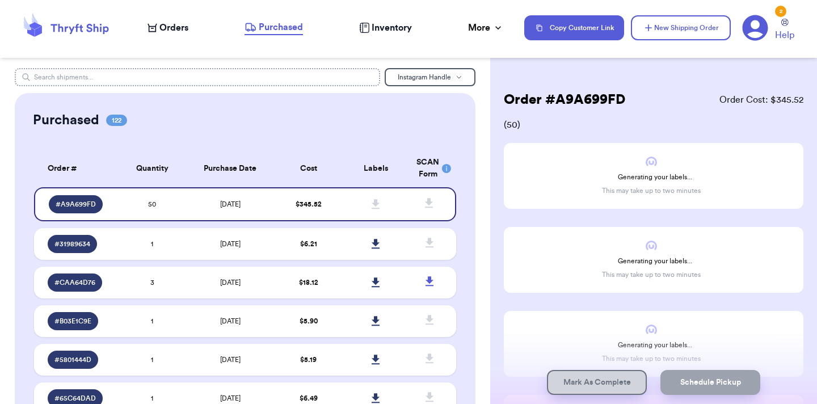
click at [180, 77] on input "text" at bounding box center [197, 77] width 365 height 18
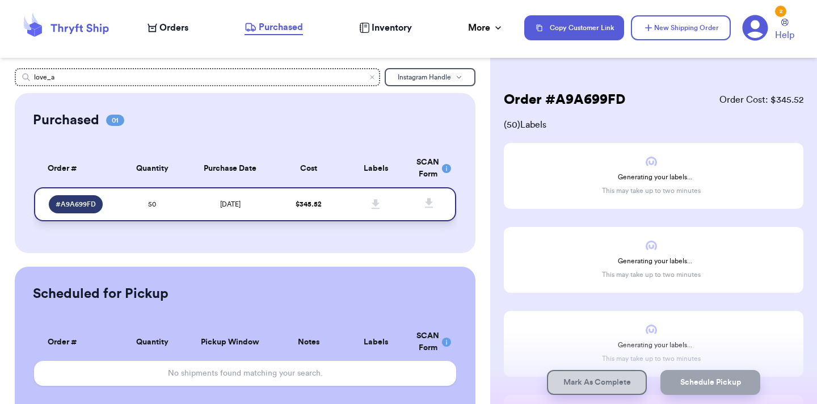
click at [209, 204] on td "[DATE]" at bounding box center [230, 204] width 88 height 34
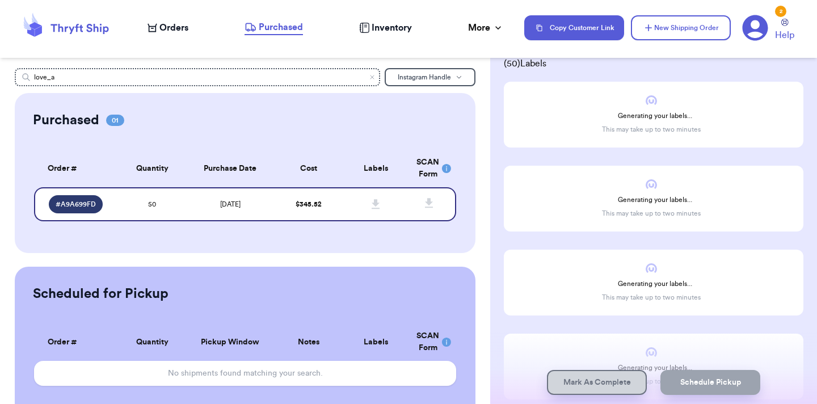
scroll to position [7, 0]
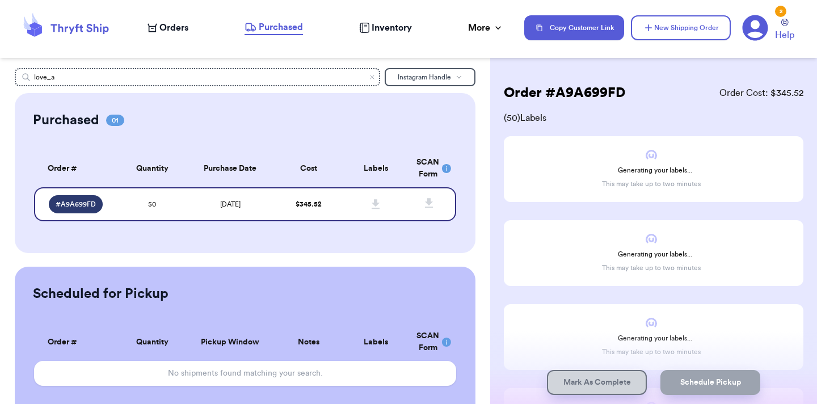
click at [159, 32] on span "Orders" at bounding box center [173, 28] width 29 height 14
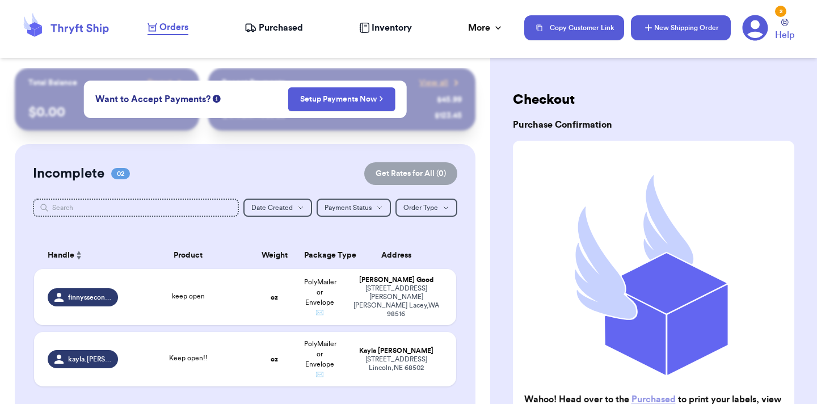
click at [673, 26] on button "New Shipping Order" at bounding box center [681, 27] width 100 height 25
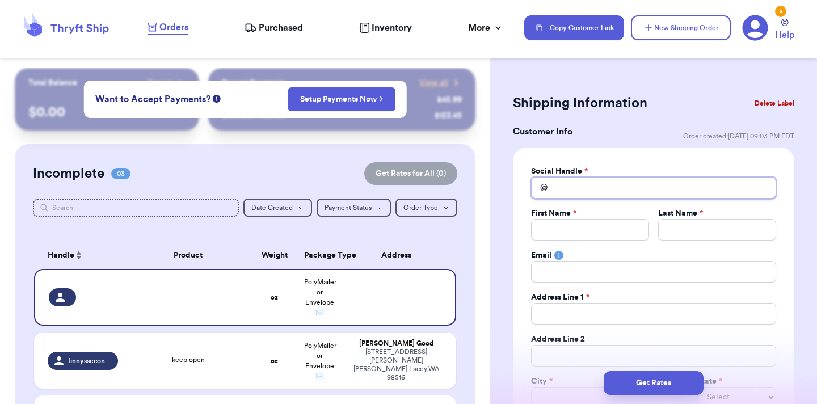
click at [633, 195] on input "Total Amount Paid" at bounding box center [653, 188] width 245 height 22
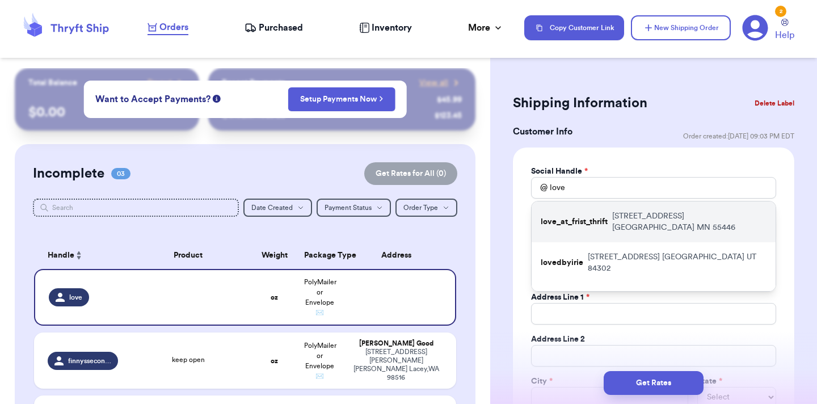
click at [635, 230] on div "love_at_frist_thrift [STREET_ADDRESS]" at bounding box center [653, 221] width 244 height 41
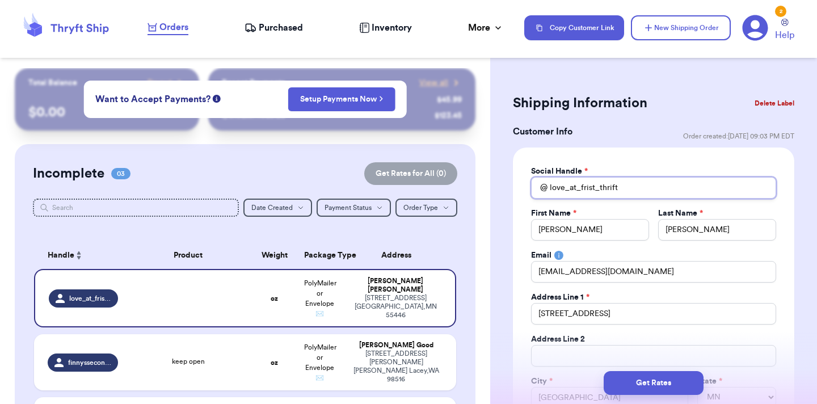
click at [589, 190] on input "love_at_frist_thrift" at bounding box center [653, 188] width 245 height 22
click at [781, 102] on button "Delete Label" at bounding box center [774, 103] width 49 height 25
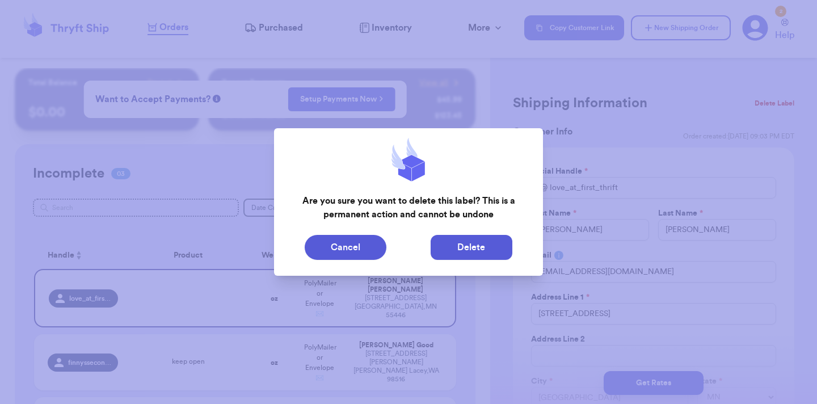
click at [466, 247] on button "Delete" at bounding box center [471, 247] width 82 height 25
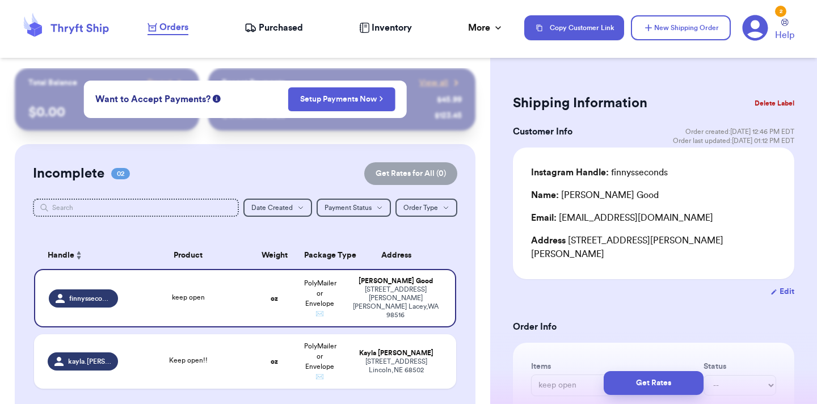
click at [272, 29] on span "Purchased" at bounding box center [281, 28] width 44 height 14
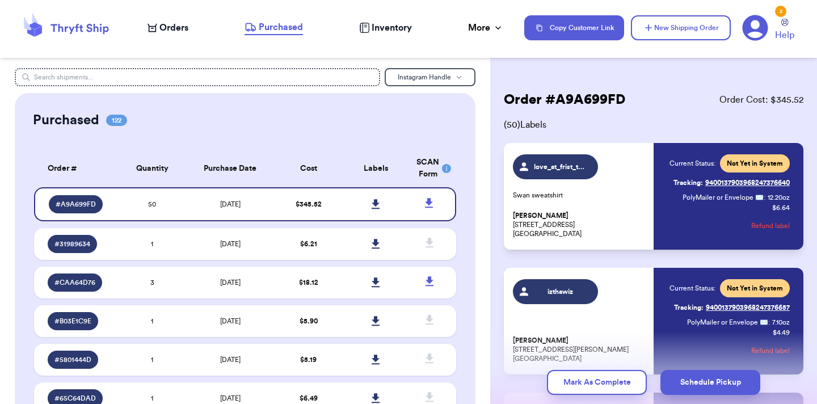
click at [272, 29] on span "Purchased" at bounding box center [281, 27] width 44 height 14
click at [710, 383] on button "Schedule Pickup" at bounding box center [710, 382] width 100 height 25
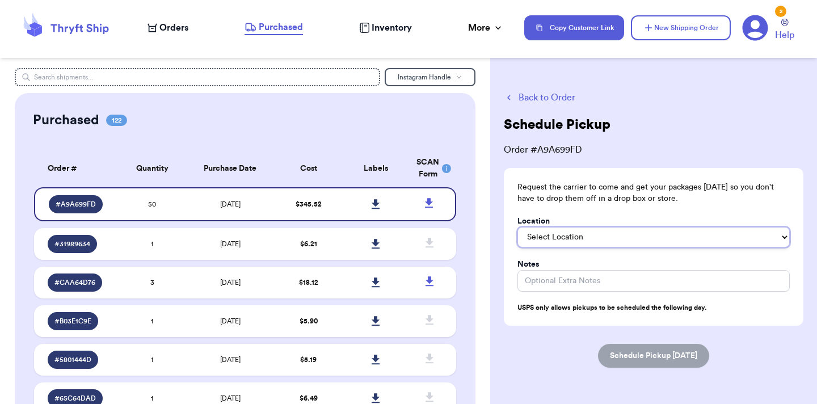
click at [612, 229] on select "Select Location In/At Mailbox On the Porch Front Door Back Door Side Door Knock…" at bounding box center [653, 237] width 272 height 20
click at [625, 354] on button "Schedule Pickup [DATE]" at bounding box center [653, 356] width 111 height 24
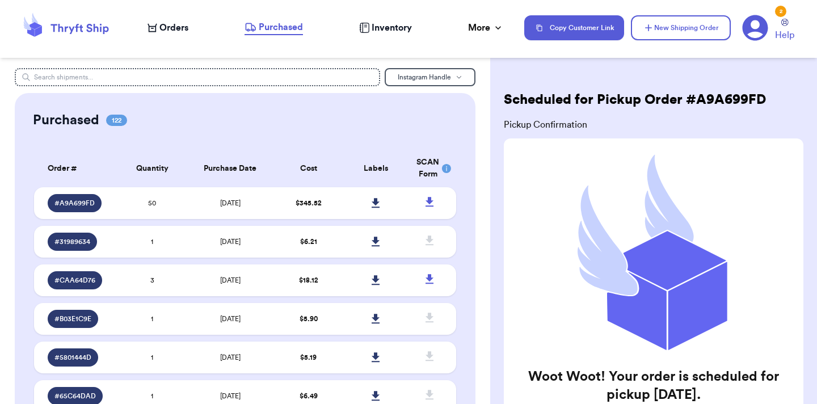
click at [164, 34] on span "Orders" at bounding box center [173, 28] width 29 height 14
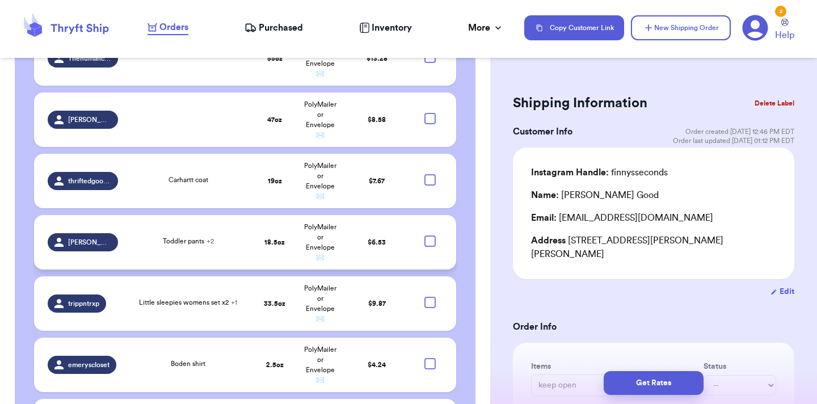
click at [433, 235] on div at bounding box center [429, 240] width 11 height 11
click at [430, 235] on input "checkbox" at bounding box center [429, 235] width 1 height 1
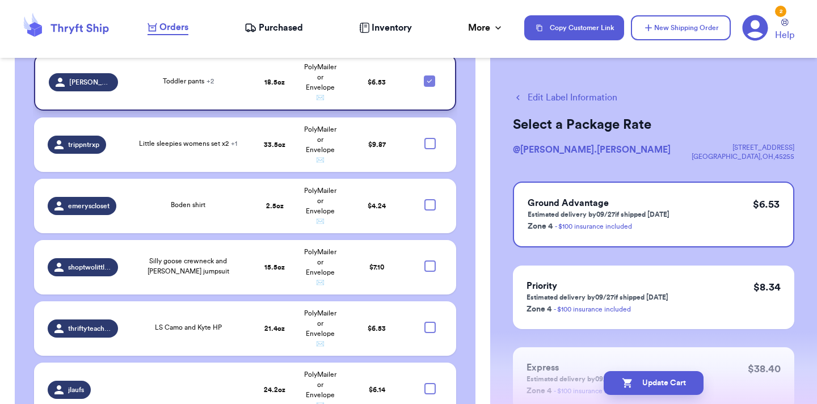
scroll to position [1136, 0]
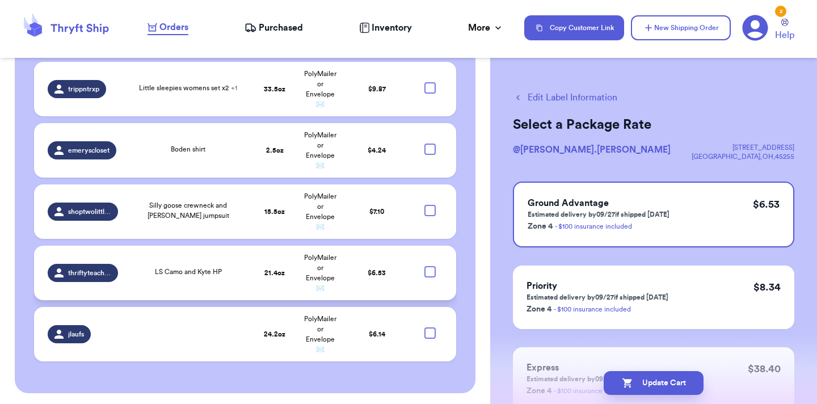
click at [428, 269] on div at bounding box center [429, 271] width 11 height 11
click at [429, 266] on input "checkbox" at bounding box center [429, 265] width 1 height 1
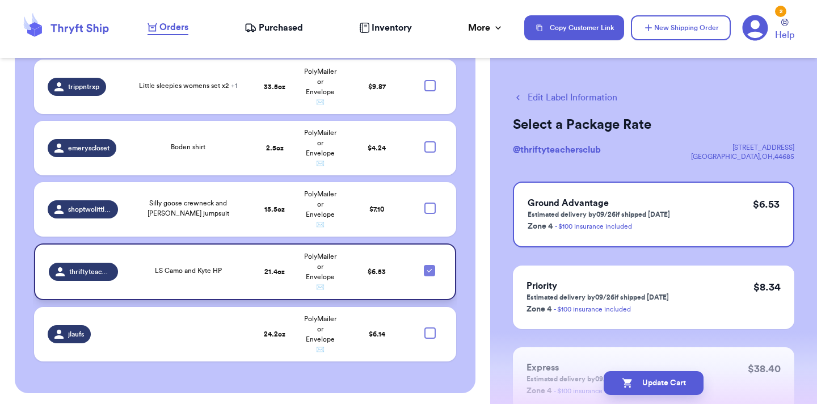
click at [365, 252] on td "$ 6.53" at bounding box center [377, 271] width 68 height 57
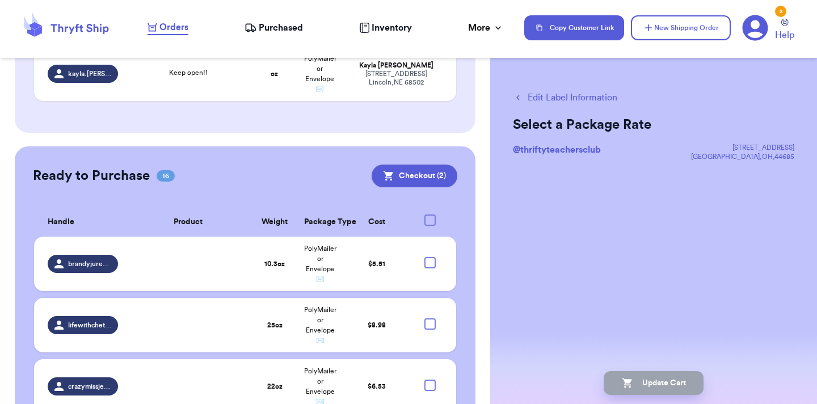
scroll to position [288, 0]
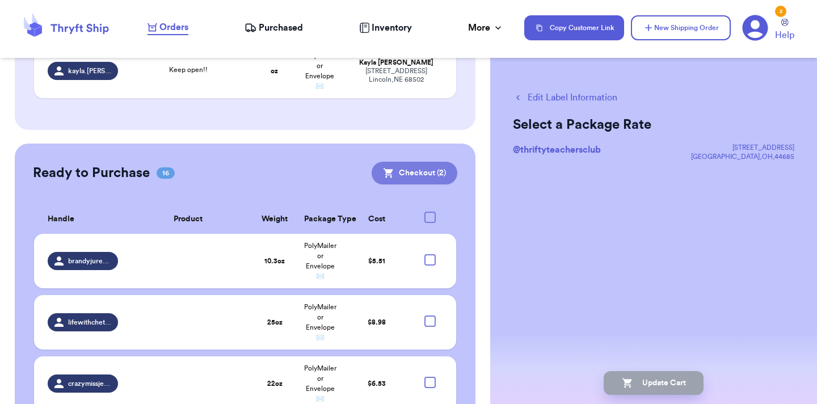
click at [420, 174] on button "Checkout ( 2 )" at bounding box center [414, 173] width 86 height 23
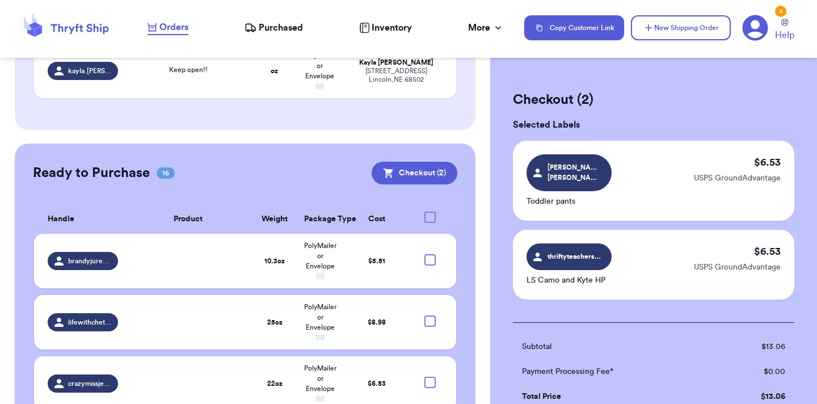
scroll to position [193, 0]
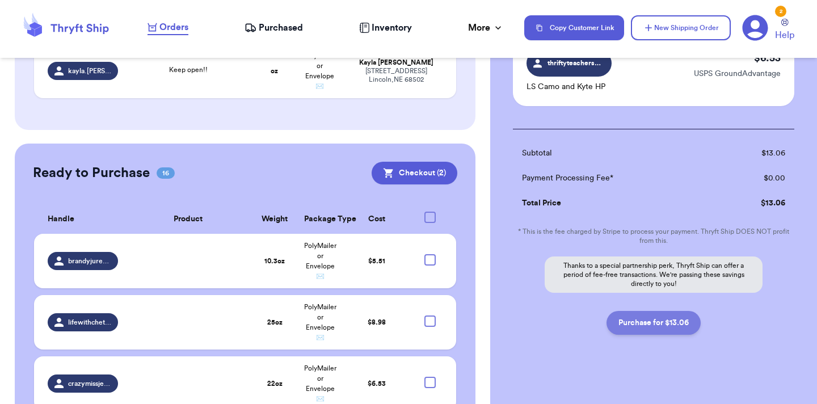
click at [678, 320] on button "Purchase for $13.06" at bounding box center [653, 323] width 94 height 24
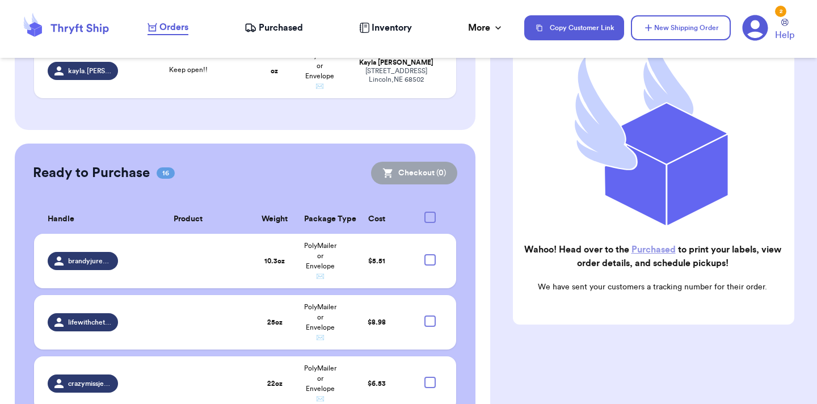
scroll to position [150, 0]
click at [659, 245] on link "Purchased" at bounding box center [653, 249] width 44 height 9
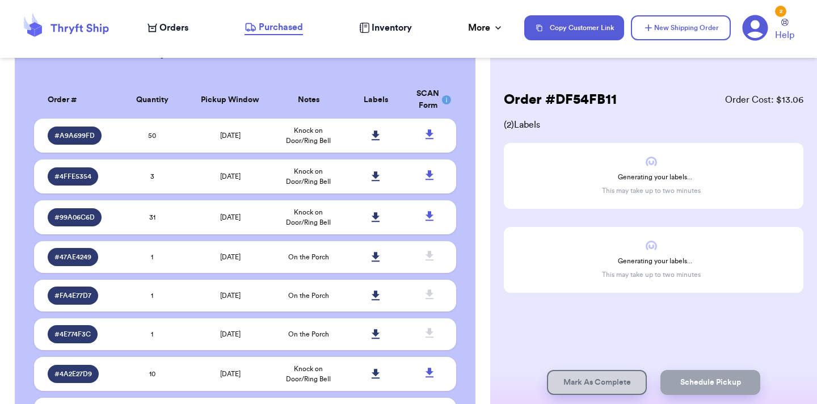
scroll to position [4907, 0]
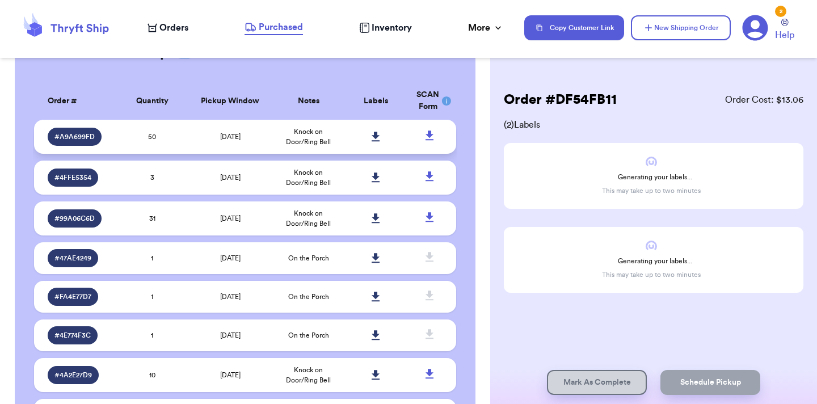
click at [204, 121] on td "[DATE]" at bounding box center [230, 137] width 88 height 34
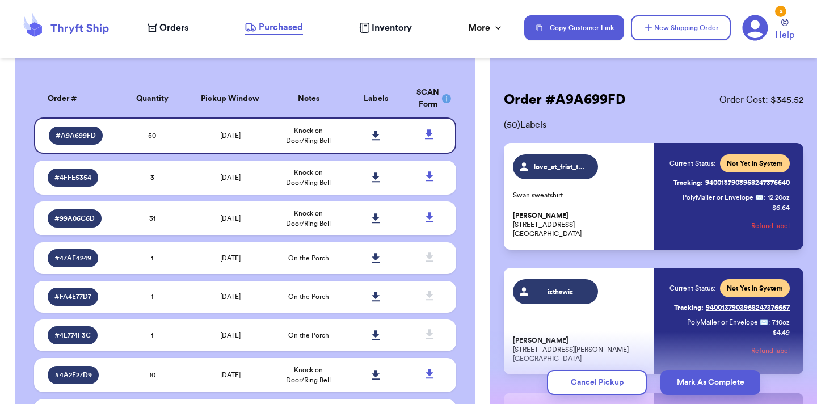
scroll to position [589, 0]
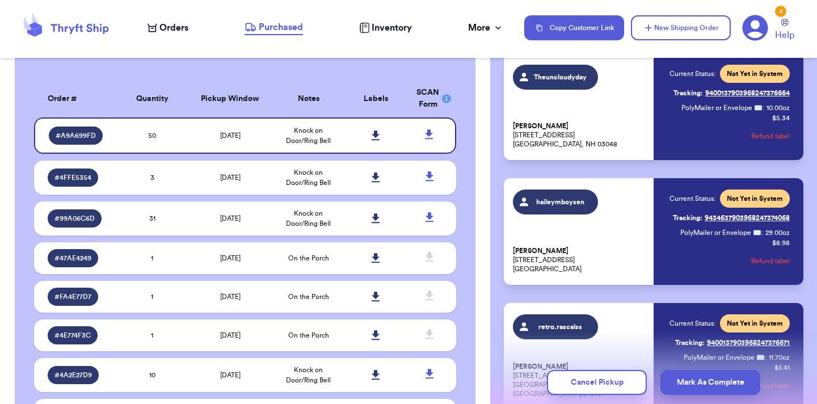
click at [726, 259] on div "Current Status: Not Yet in System Tracking: 9434637903968247374068 PolyMailer o…" at bounding box center [729, 231] width 120 height 84
click at [767, 260] on button "Refund label" at bounding box center [770, 260] width 39 height 25
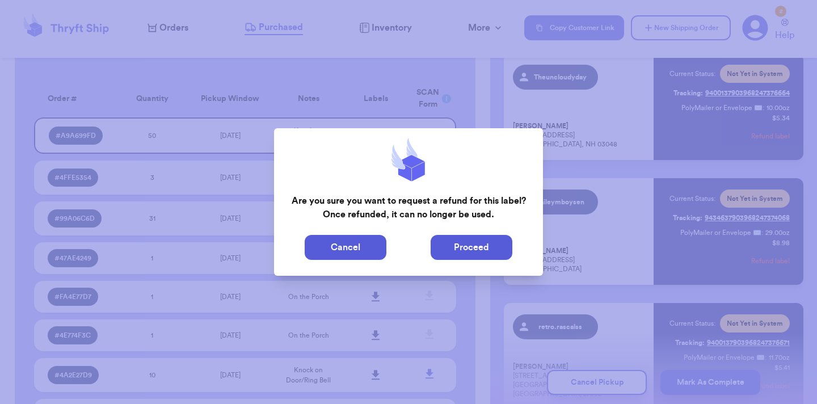
click at [477, 246] on button "Proceed" at bounding box center [471, 247] width 82 height 25
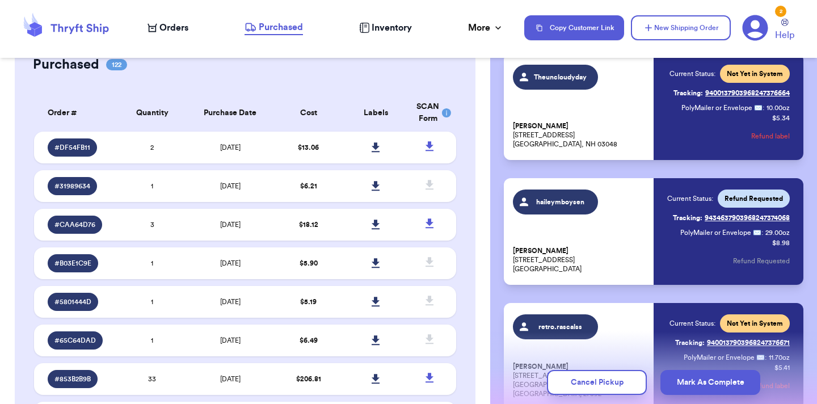
scroll to position [0, 0]
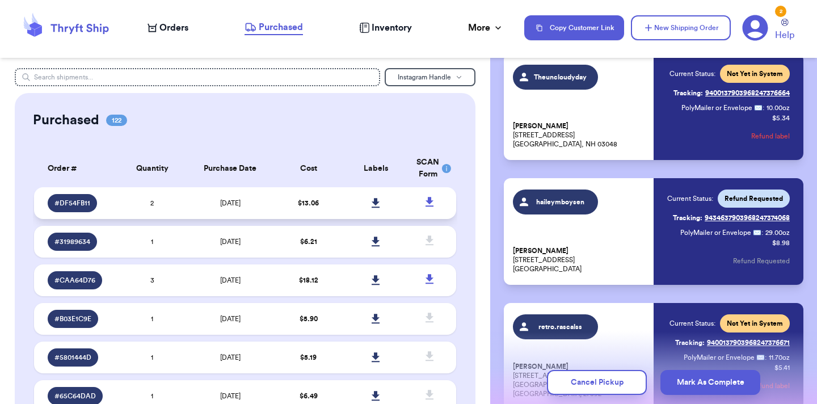
click at [193, 213] on td "[DATE]" at bounding box center [230, 203] width 88 height 32
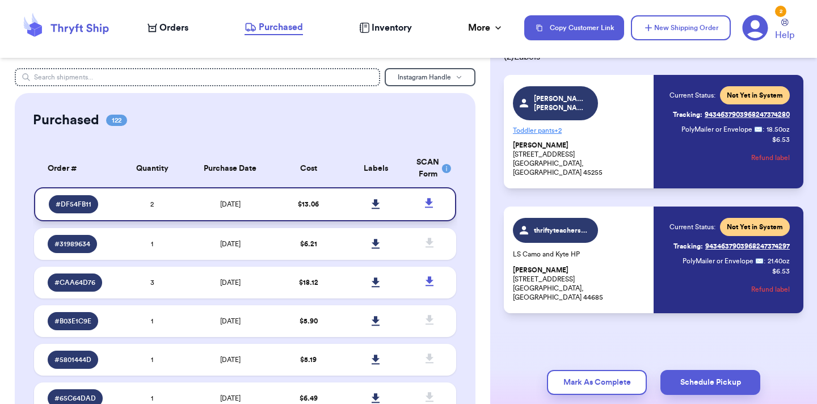
scroll to position [61, 0]
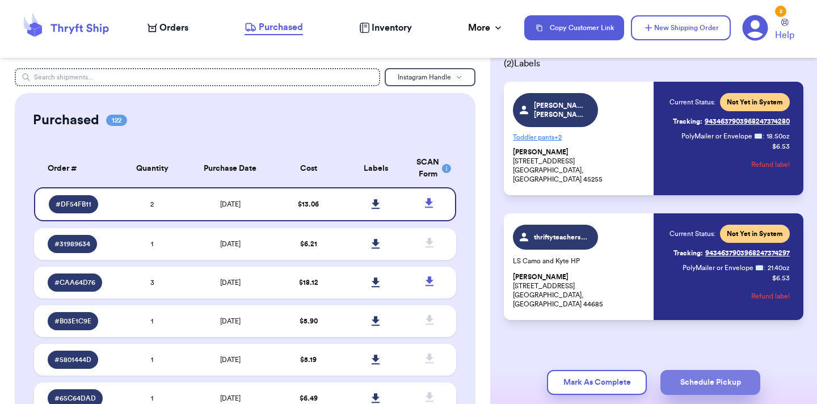
click at [730, 379] on button "Schedule Pickup" at bounding box center [710, 382] width 100 height 25
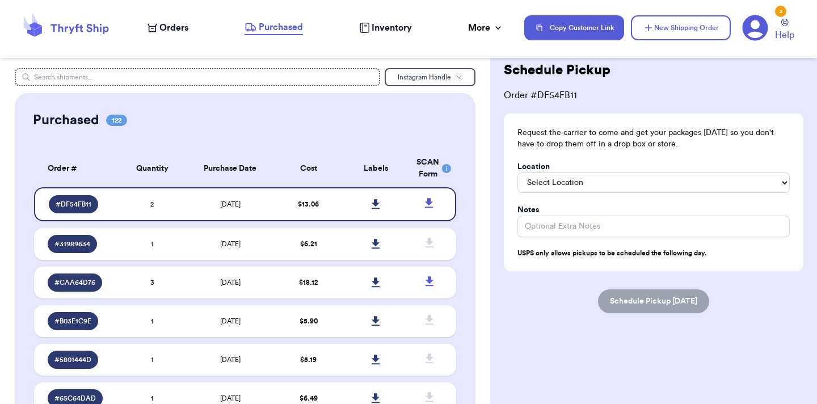
scroll to position [0, 0]
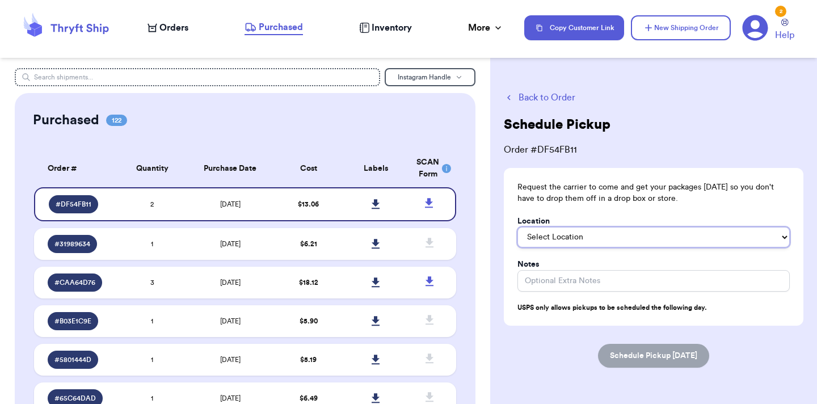
click at [656, 239] on select "Select Location In/At Mailbox On the Porch Front Door Back Door Side Door Knock…" at bounding box center [653, 237] width 272 height 20
click at [635, 359] on button "Schedule Pickup [DATE]" at bounding box center [653, 356] width 111 height 24
